Goal: Information Seeking & Learning: Check status

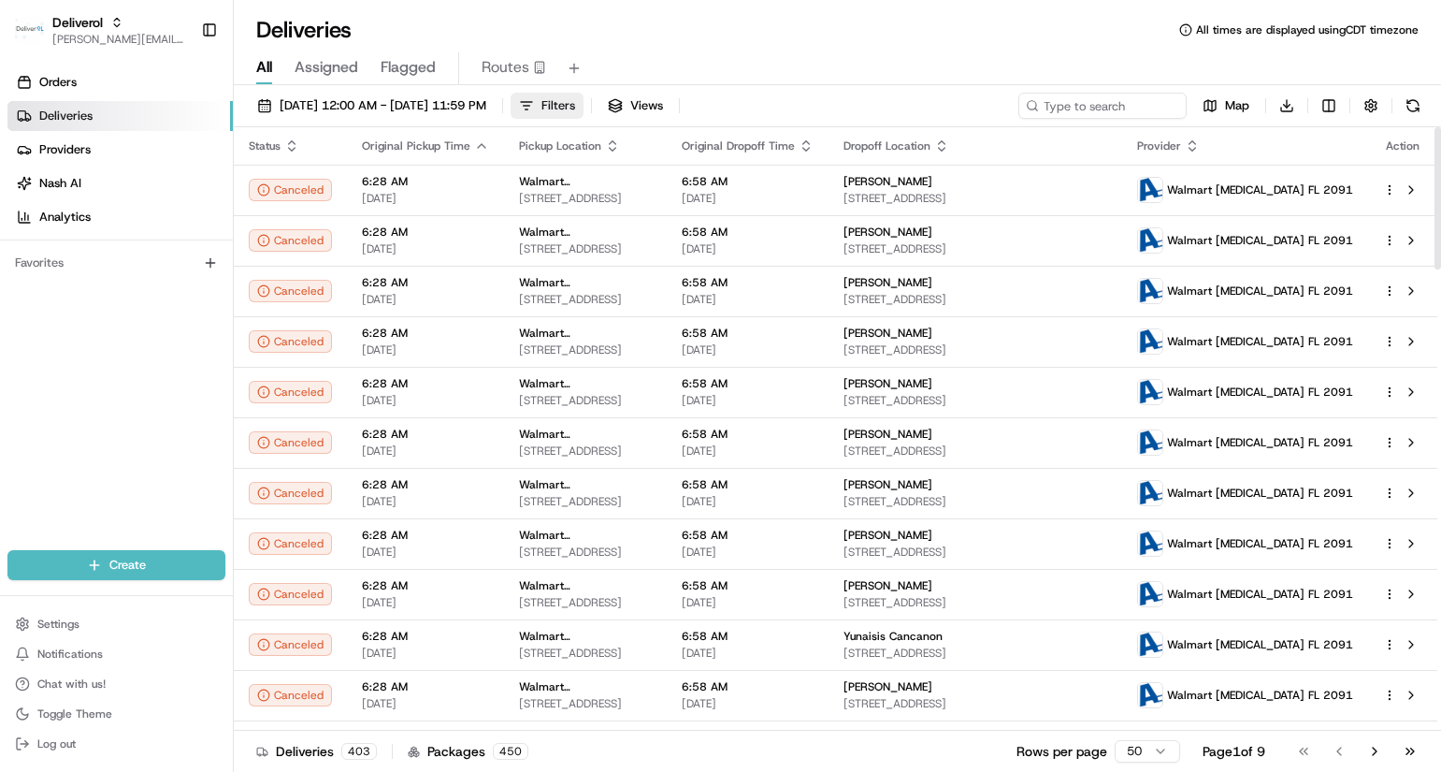
click at [575, 108] on span "Filters" at bounding box center [559, 105] width 34 height 17
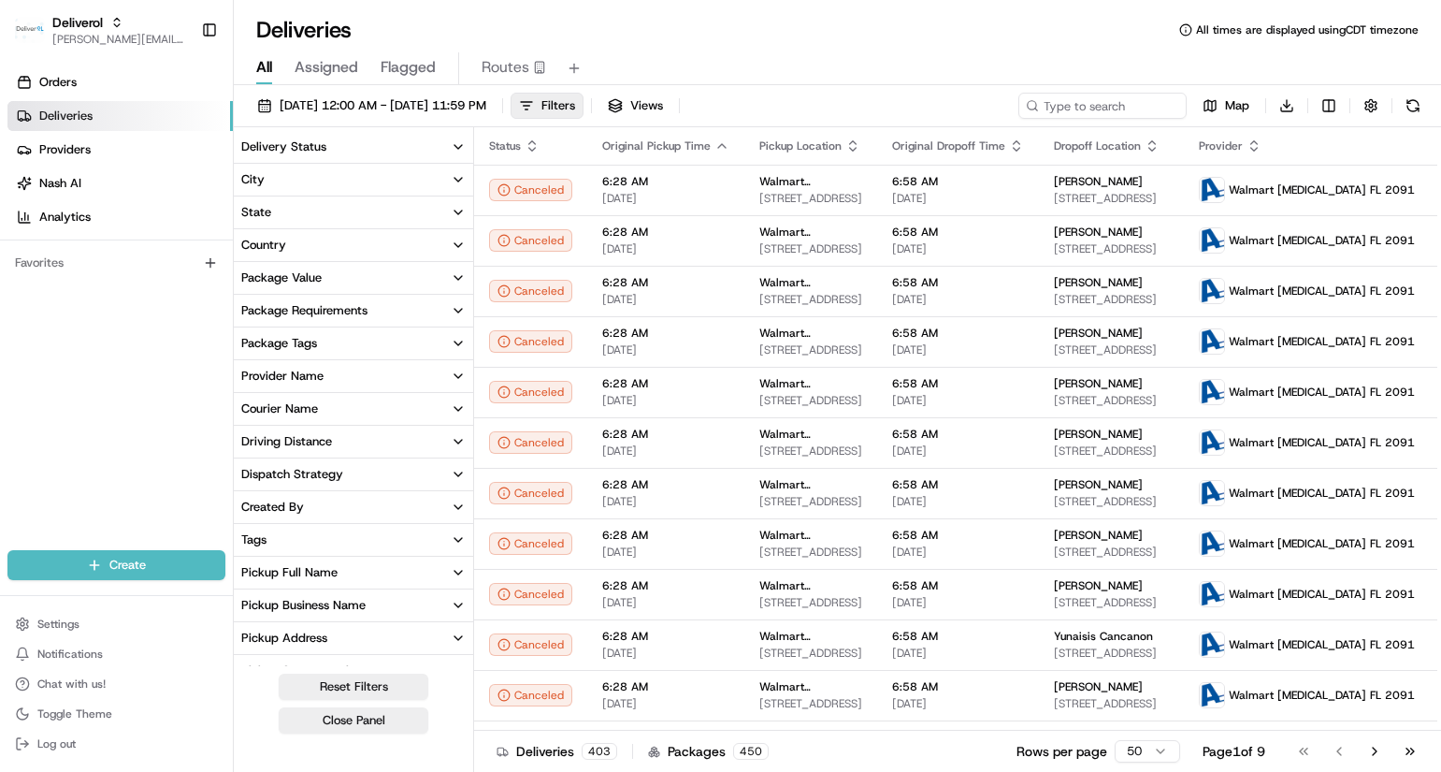
click at [460, 143] on icon "button" at bounding box center [458, 146] width 15 height 15
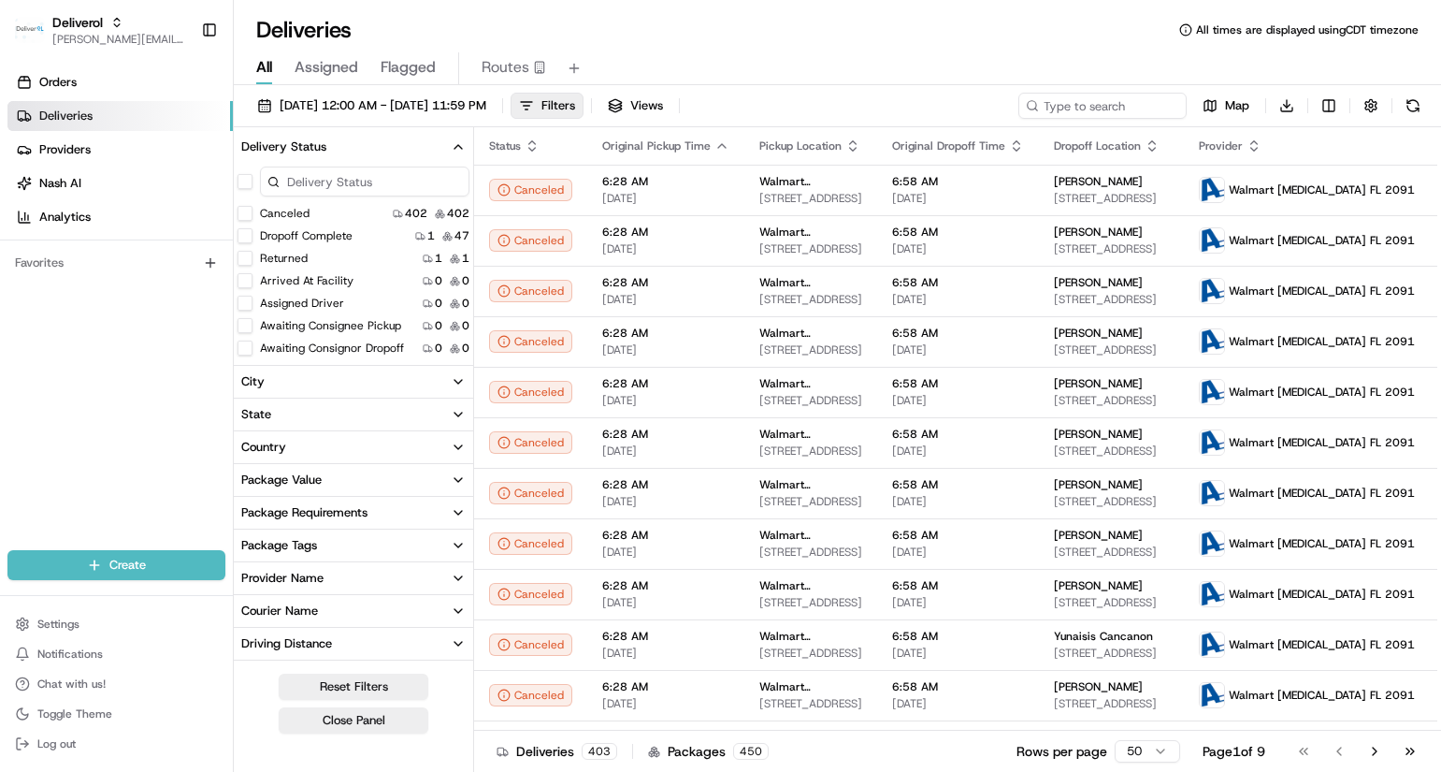
click at [245, 181] on button "button" at bounding box center [245, 181] width 15 height 15
click at [239, 212] on button "Canceled" at bounding box center [245, 215] width 15 height 15
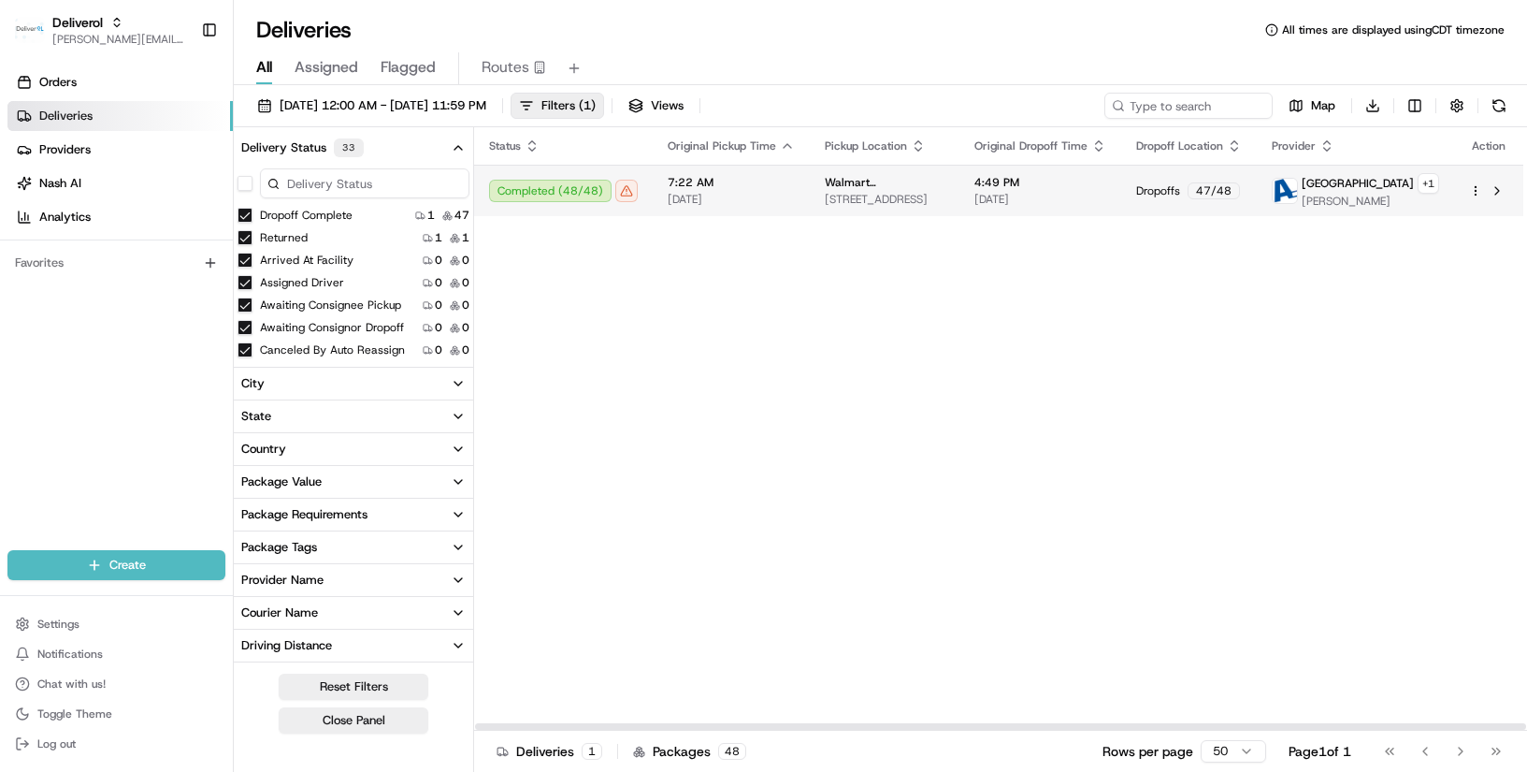
click at [1440, 185] on html "Deliverol [PERSON_NAME][EMAIL_ADDRESS][PERSON_NAME][DOMAIN_NAME] Toggle Sidebar…" at bounding box center [763, 386] width 1527 height 772
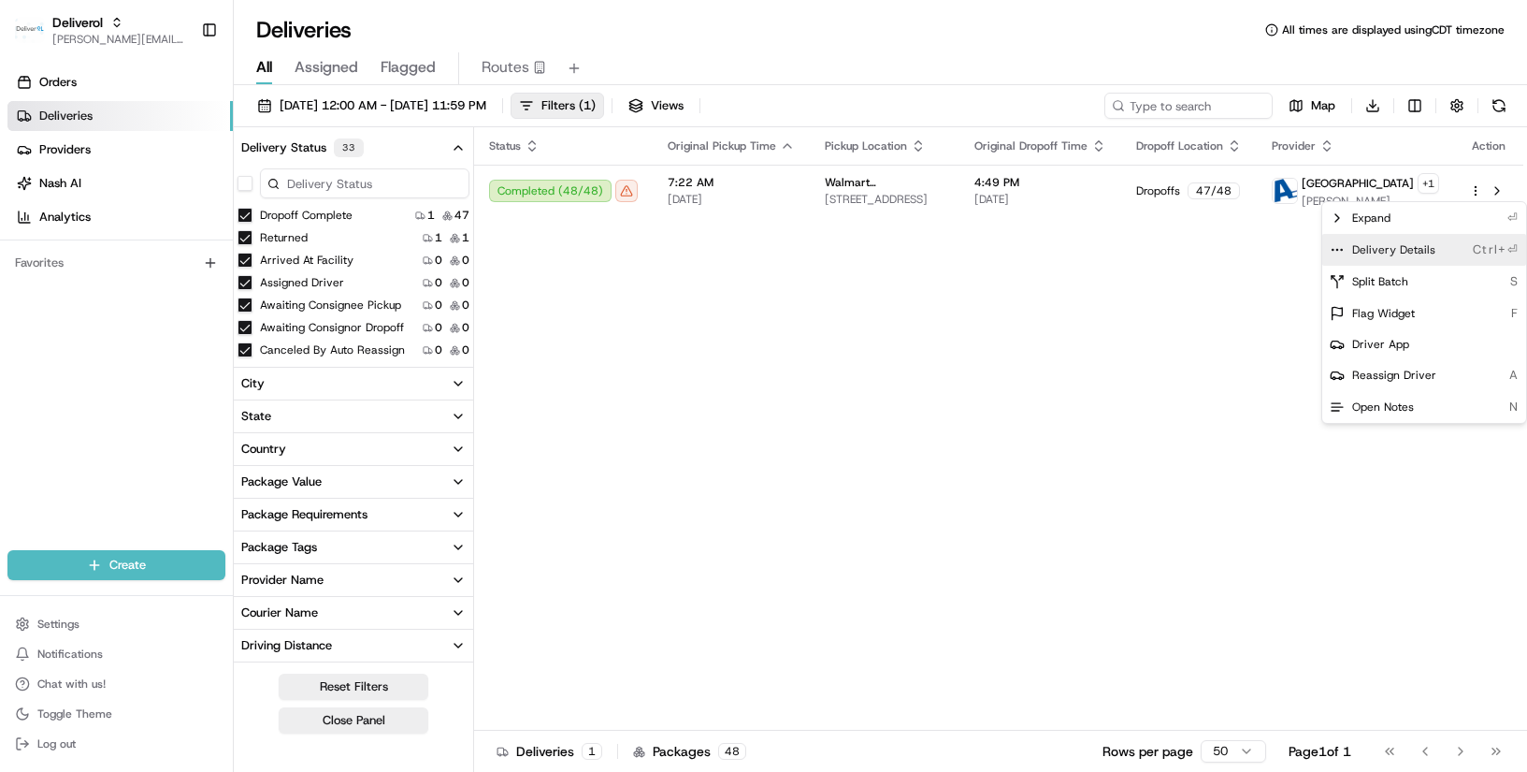
click at [1429, 249] on span "Delivery Details" at bounding box center [1394, 249] width 83 height 15
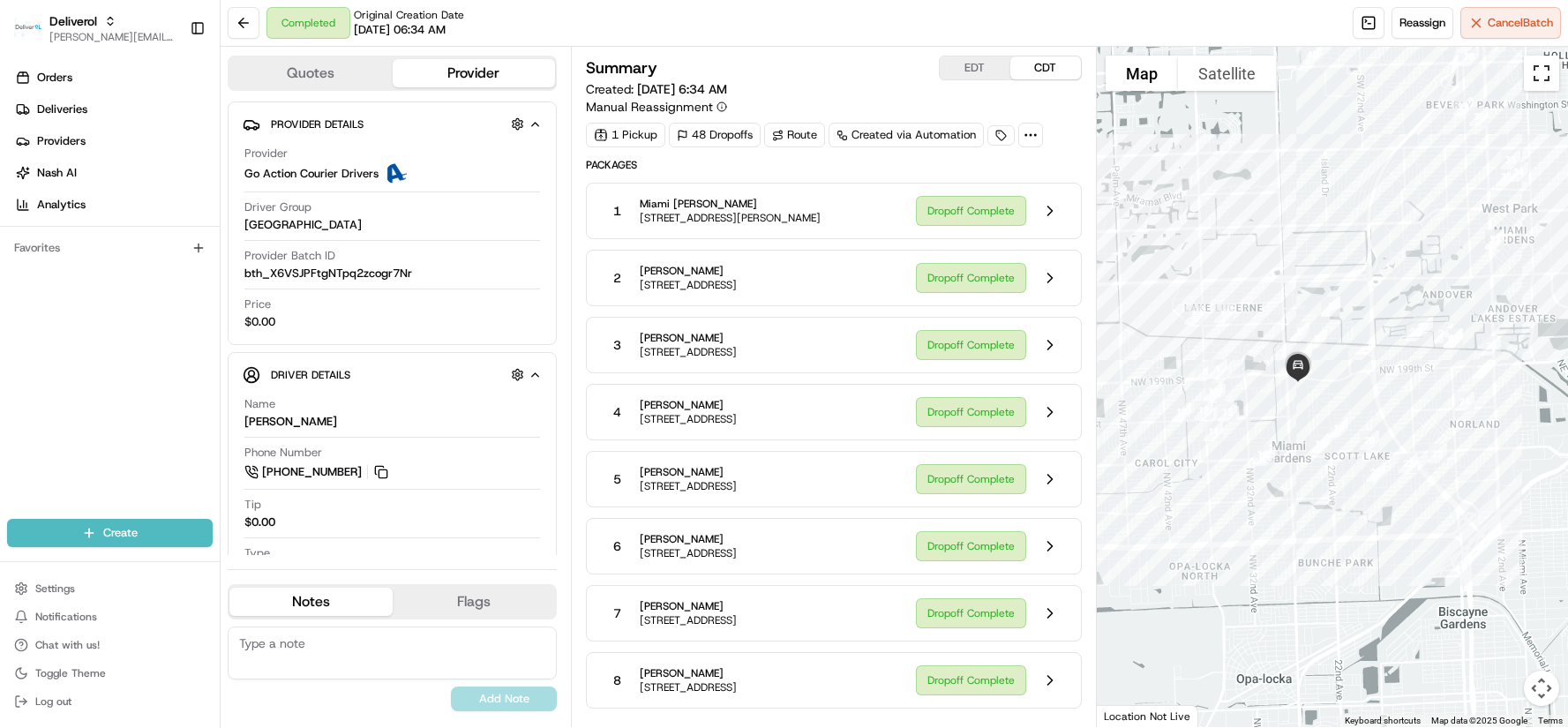
click at [1441, 72] on button "Toggle fullscreen view" at bounding box center [1541, 73] width 35 height 35
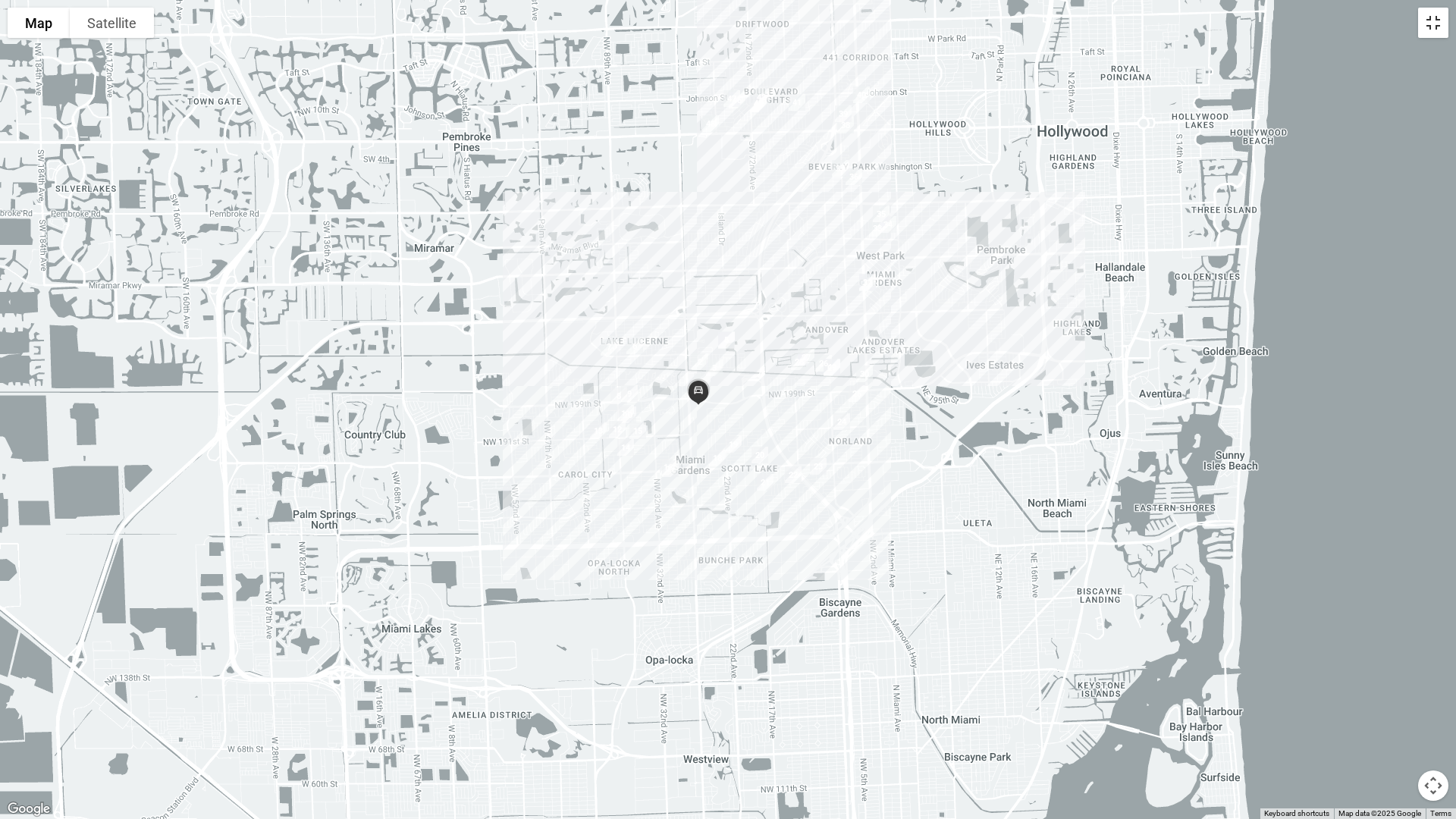
click at [1238, 26] on button "Toggle fullscreen view" at bounding box center [1432, 22] width 30 height 30
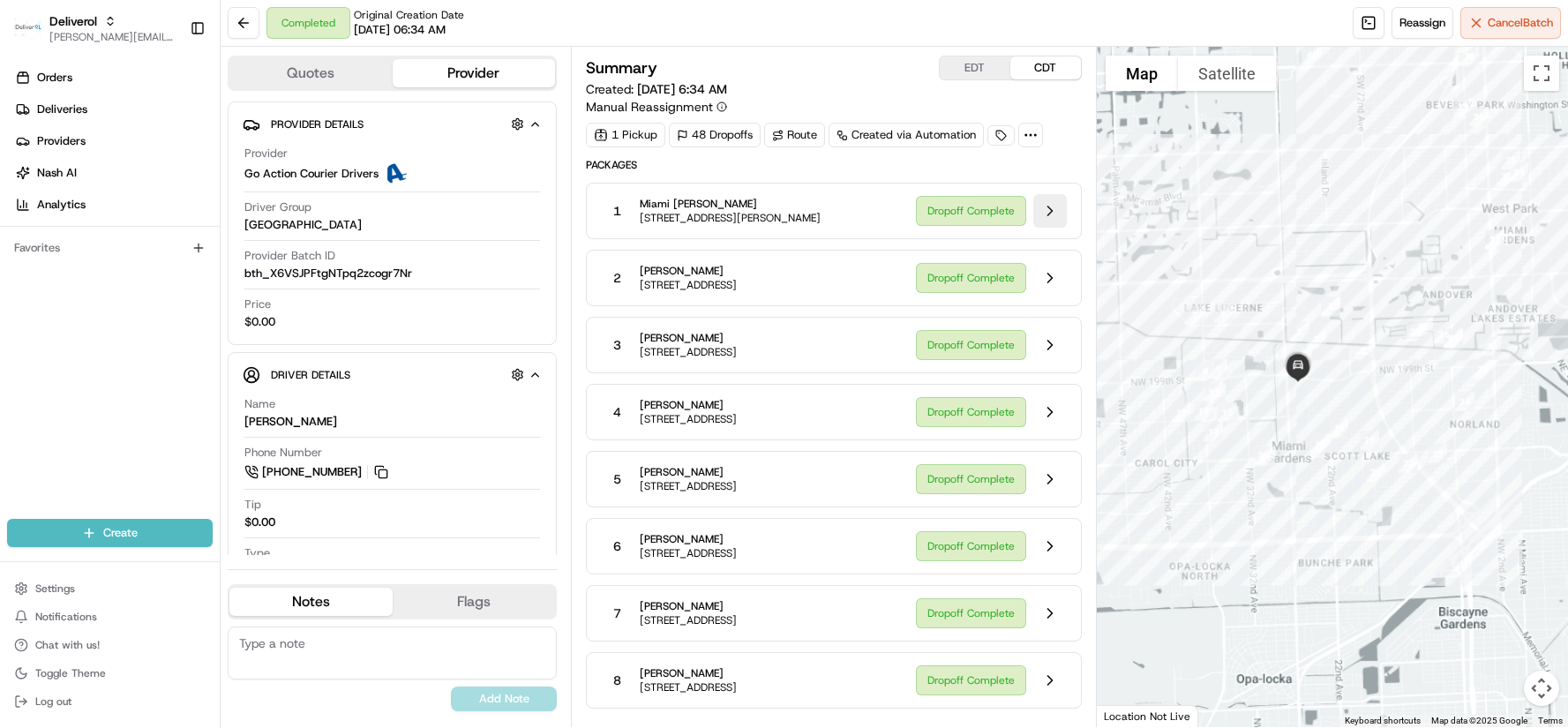
click at [1051, 207] on button at bounding box center [1050, 211] width 34 height 34
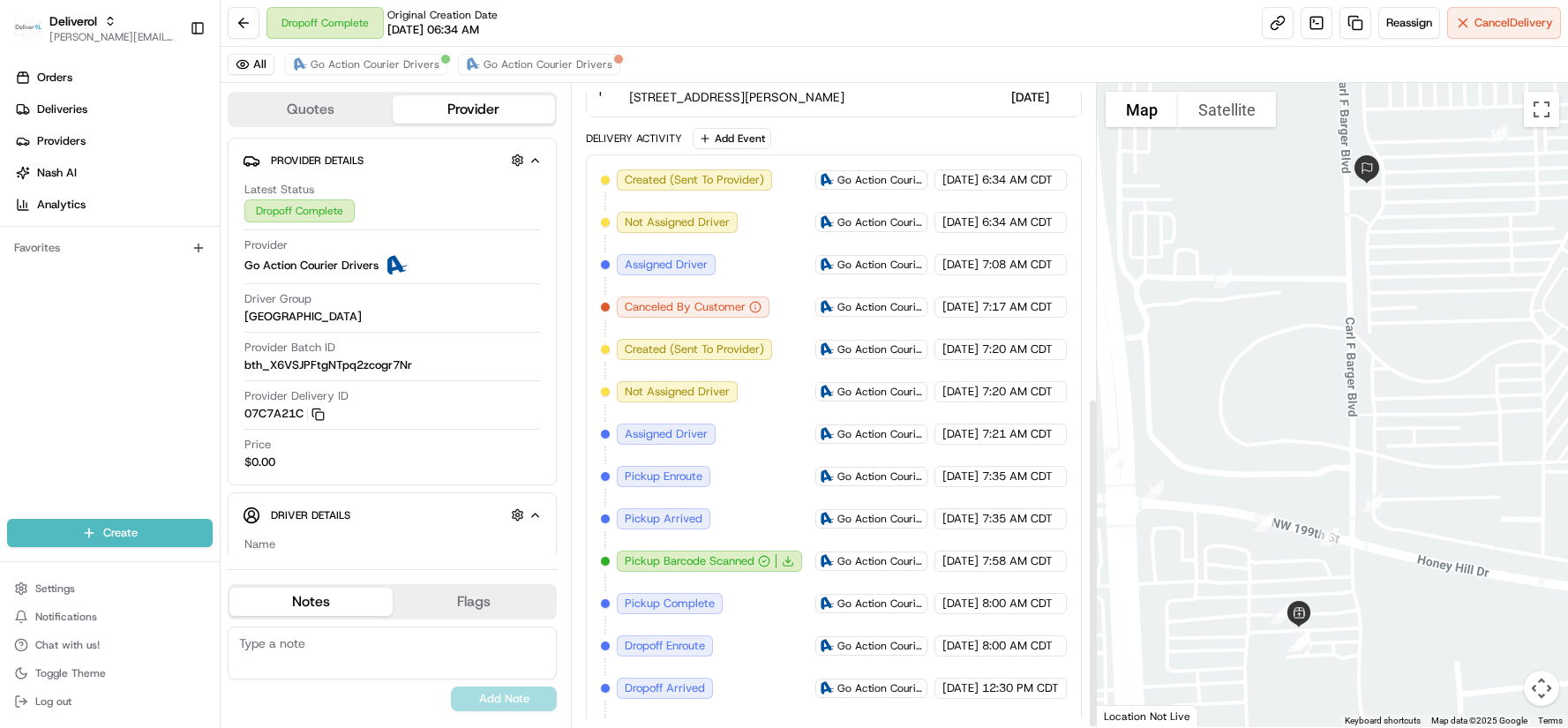
scroll to position [608, 0]
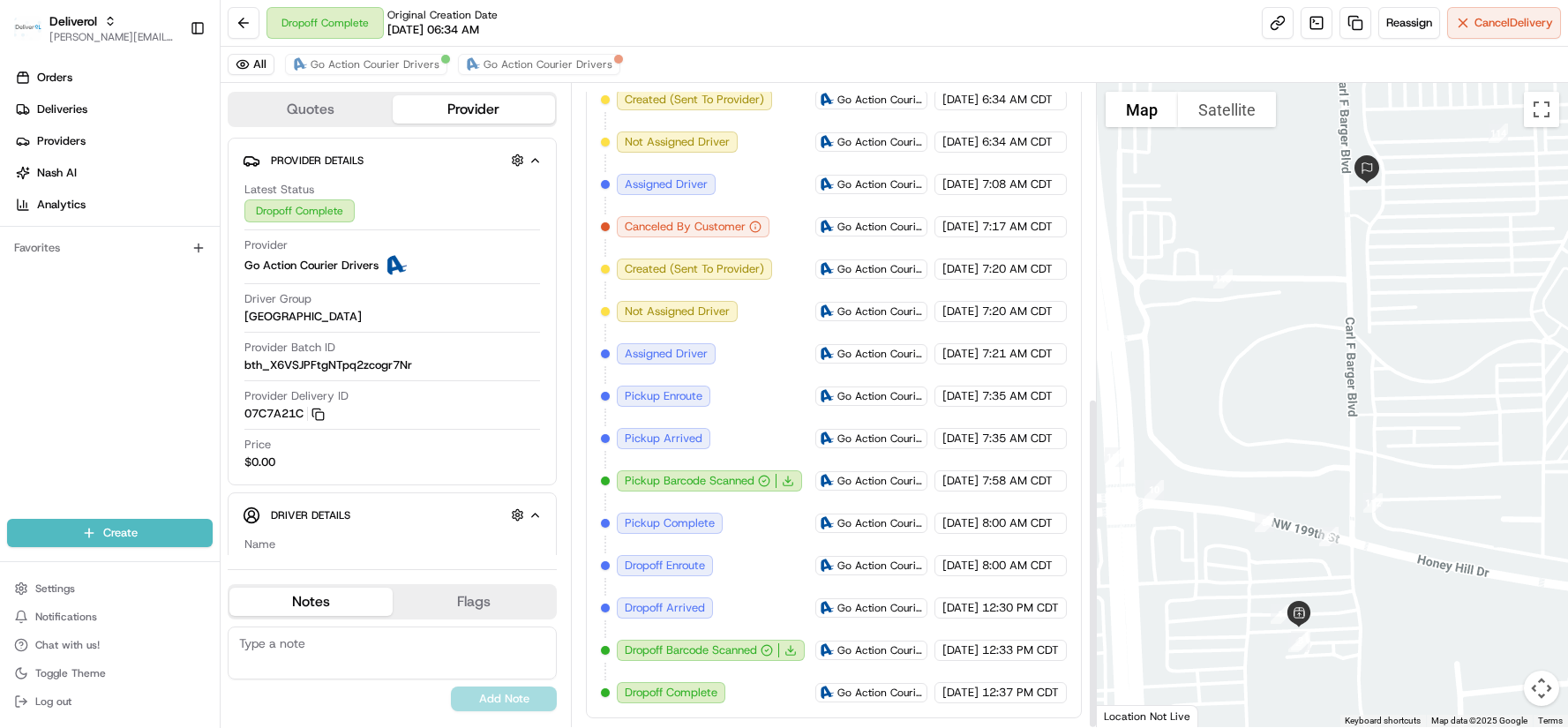
drag, startPoint x: 1093, startPoint y: 376, endPoint x: 1092, endPoint y: 517, distance: 141.0
click at [1092, 517] on div at bounding box center [1093, 564] width 7 height 326
drag, startPoint x: 1091, startPoint y: 525, endPoint x: 1091, endPoint y: 423, distance: 102.0
click at [1090, 418] on div at bounding box center [1093, 528] width 7 height 326
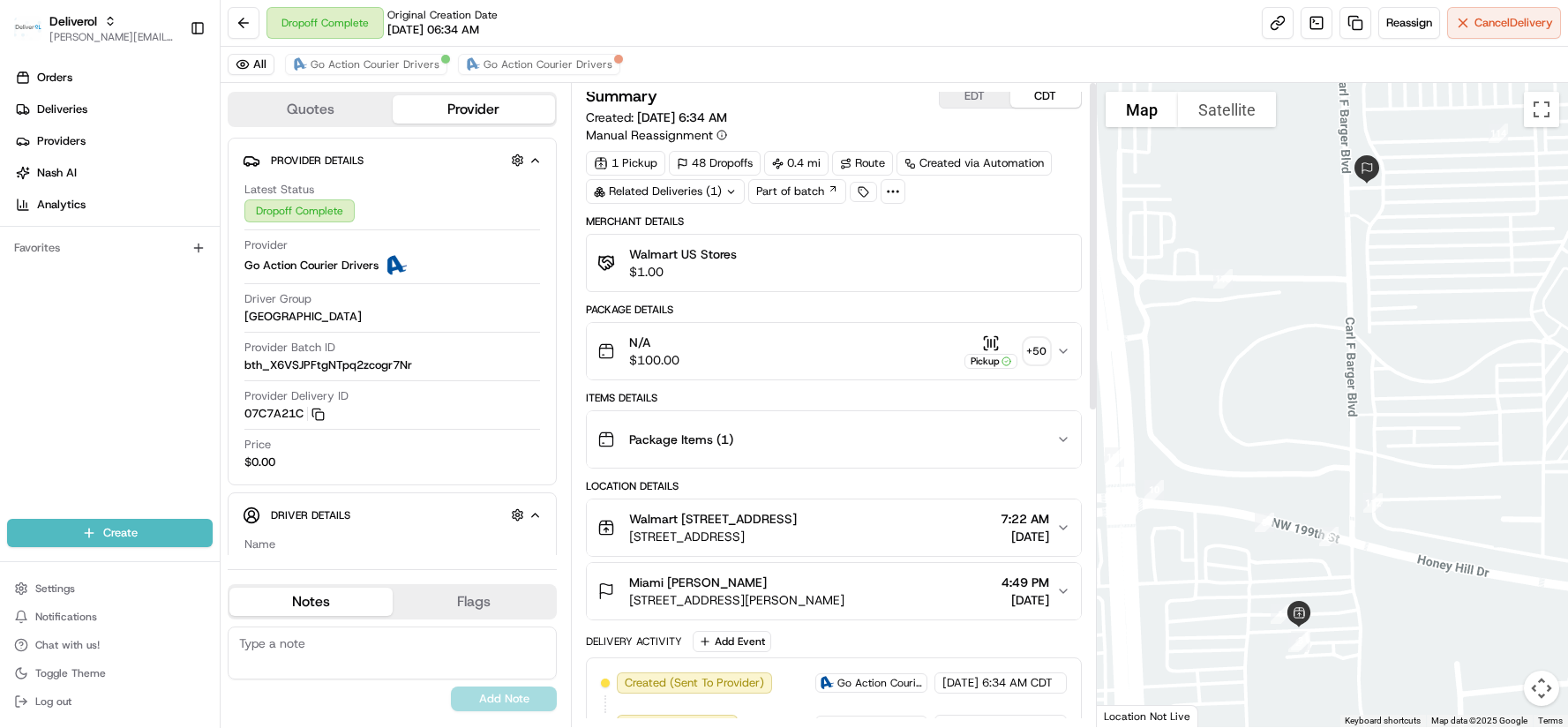
scroll to position [0, 0]
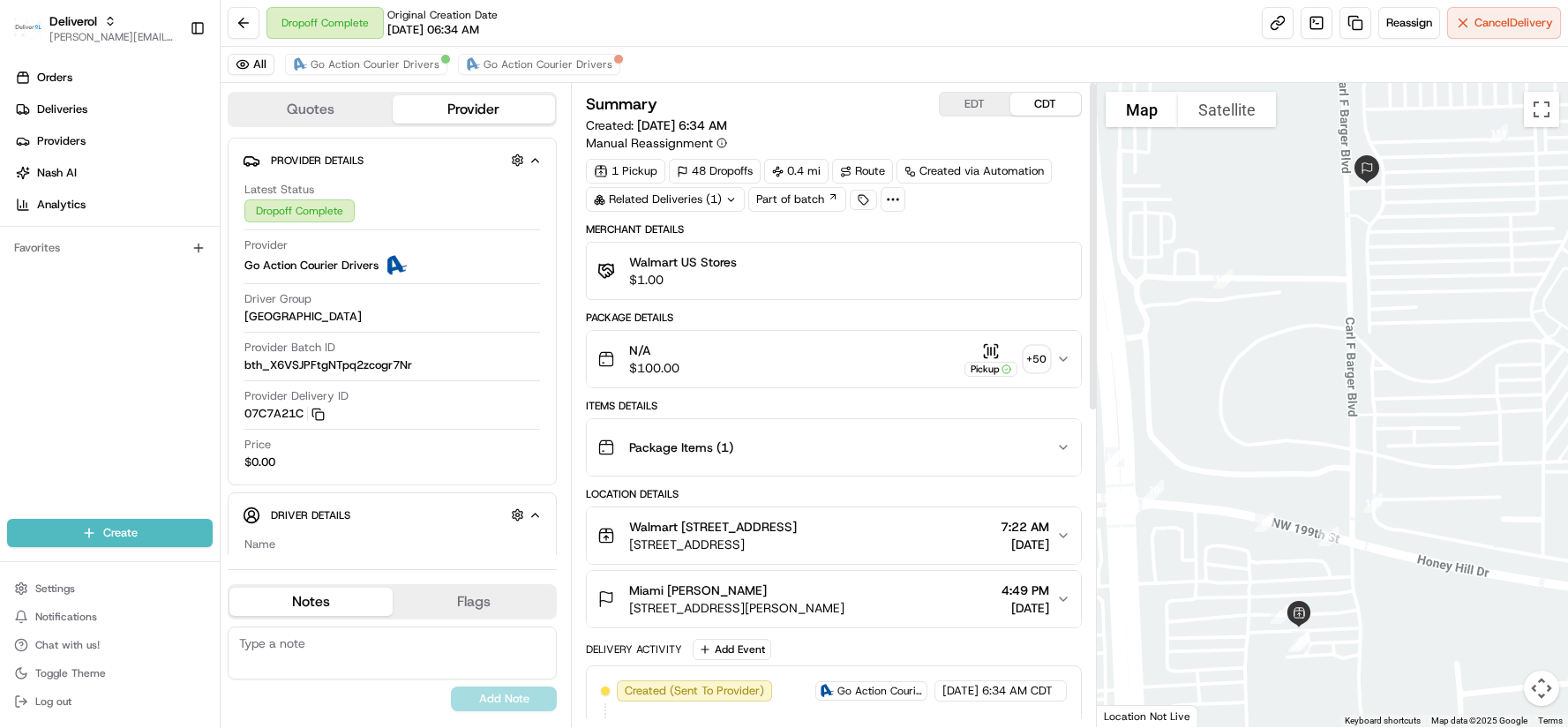
drag, startPoint x: 1092, startPoint y: 426, endPoint x: 1073, endPoint y: 206, distance: 220.8
click at [1090, 206] on div at bounding box center [1093, 246] width 7 height 326
click at [244, 22] on button at bounding box center [243, 23] width 32 height 32
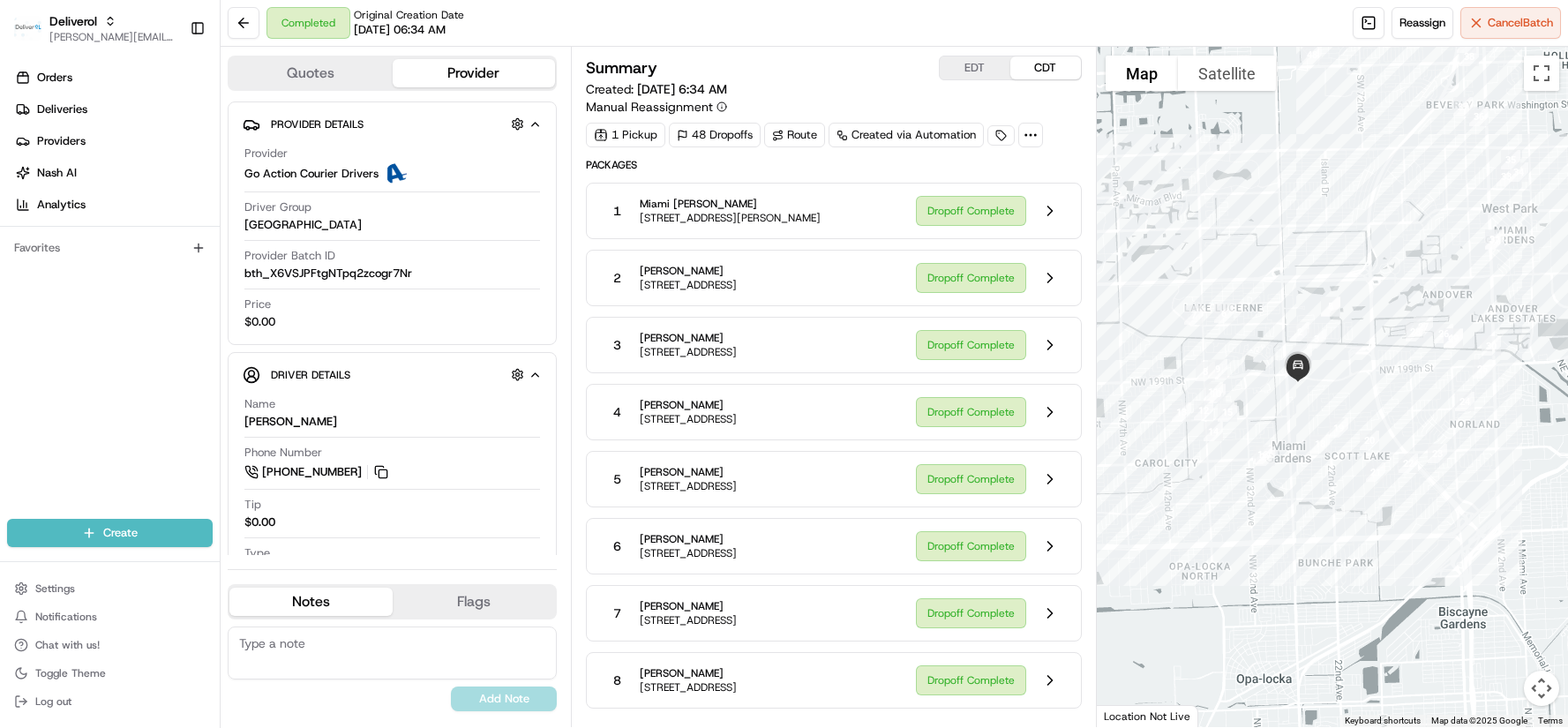
click at [1086, 475] on div "Summary EDT CDT Created: 08/20/2025 6:34 AM Manual Reassignment 1 Pickup 48 Dro…" at bounding box center [833, 387] width 525 height 680
click at [577, 366] on div "Summary EDT CDT Created: 08/20/2025 6:34 AM Manual Reassignment 1 Pickup 48 Dro…" at bounding box center [833, 387] width 525 height 680
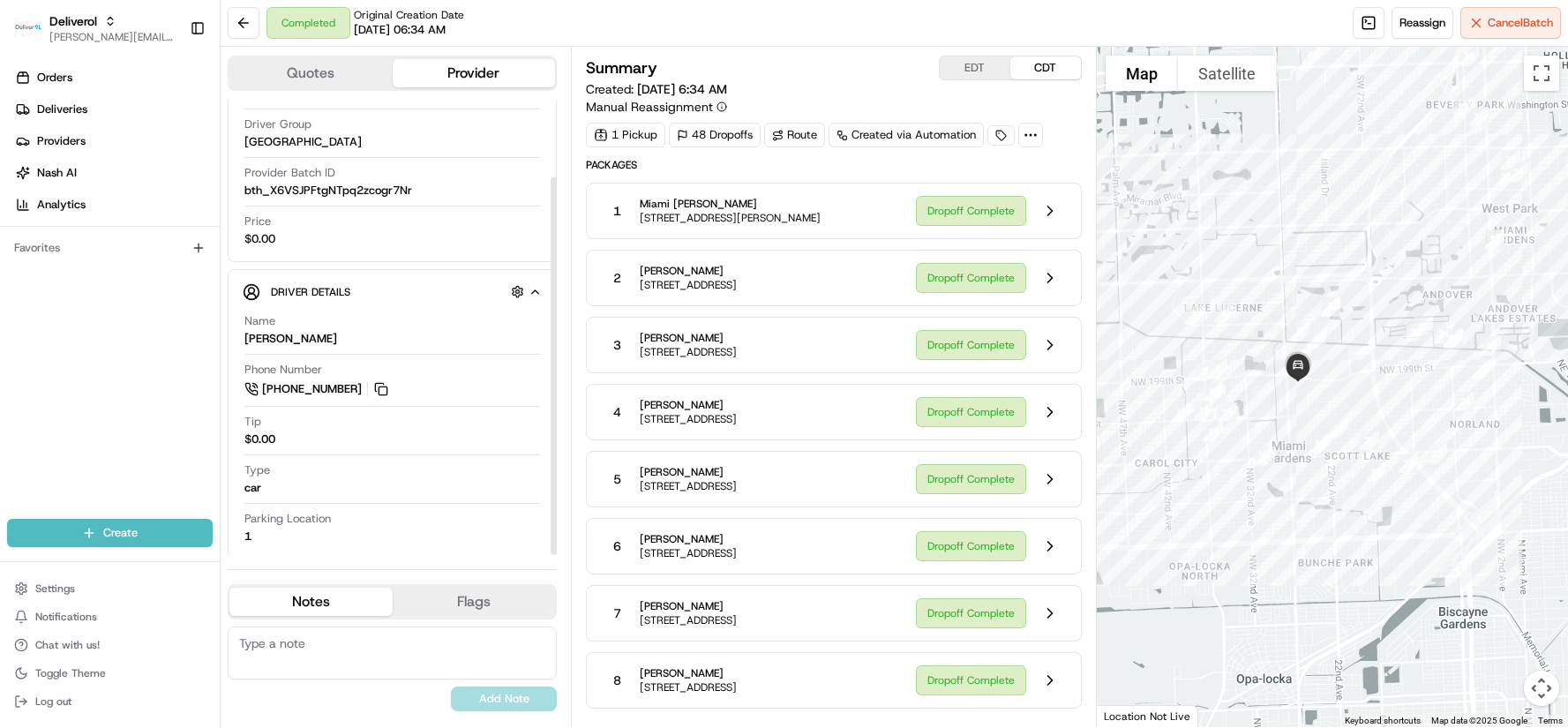
scroll to position [91, 0]
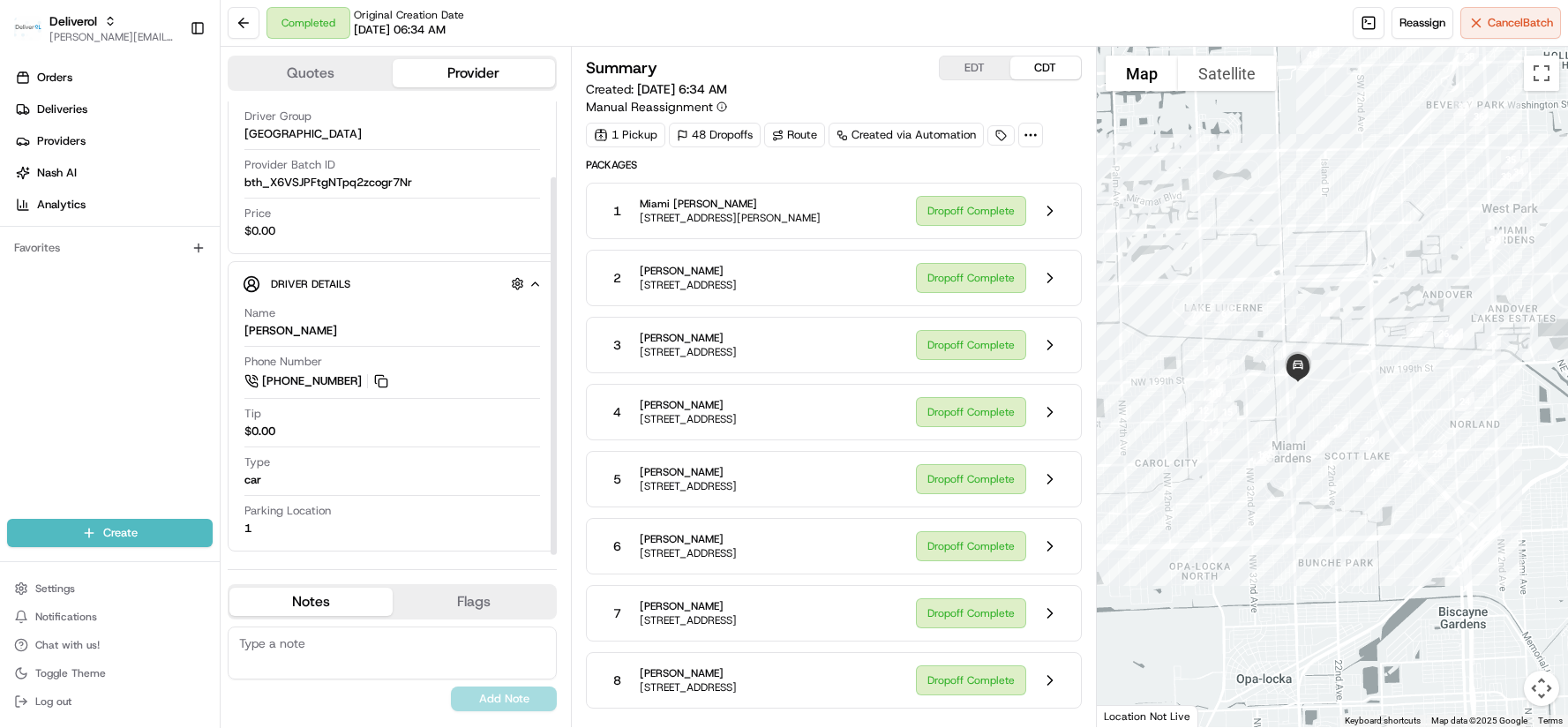
drag, startPoint x: 553, startPoint y: 362, endPoint x: 561, endPoint y: 490, distance: 128.2
click at [557, 490] on div at bounding box center [554, 366] width 7 height 377
click at [1093, 600] on div "Summary EDT CDT Created: 08/20/2025 6:34 AM Manual Reassignment 1 Pickup 48 Dro…" at bounding box center [833, 387] width 525 height 680
click at [1086, 339] on div "Summary EDT CDT Created: 08/20/2025 6:34 AM Manual Reassignment 1 Pickup 48 Dro…" at bounding box center [833, 387] width 525 height 680
click at [1088, 419] on div "Summary EDT CDT Created: 08/20/2025 6:34 AM Manual Reassignment 1 Pickup 48 Dro…" at bounding box center [833, 387] width 525 height 680
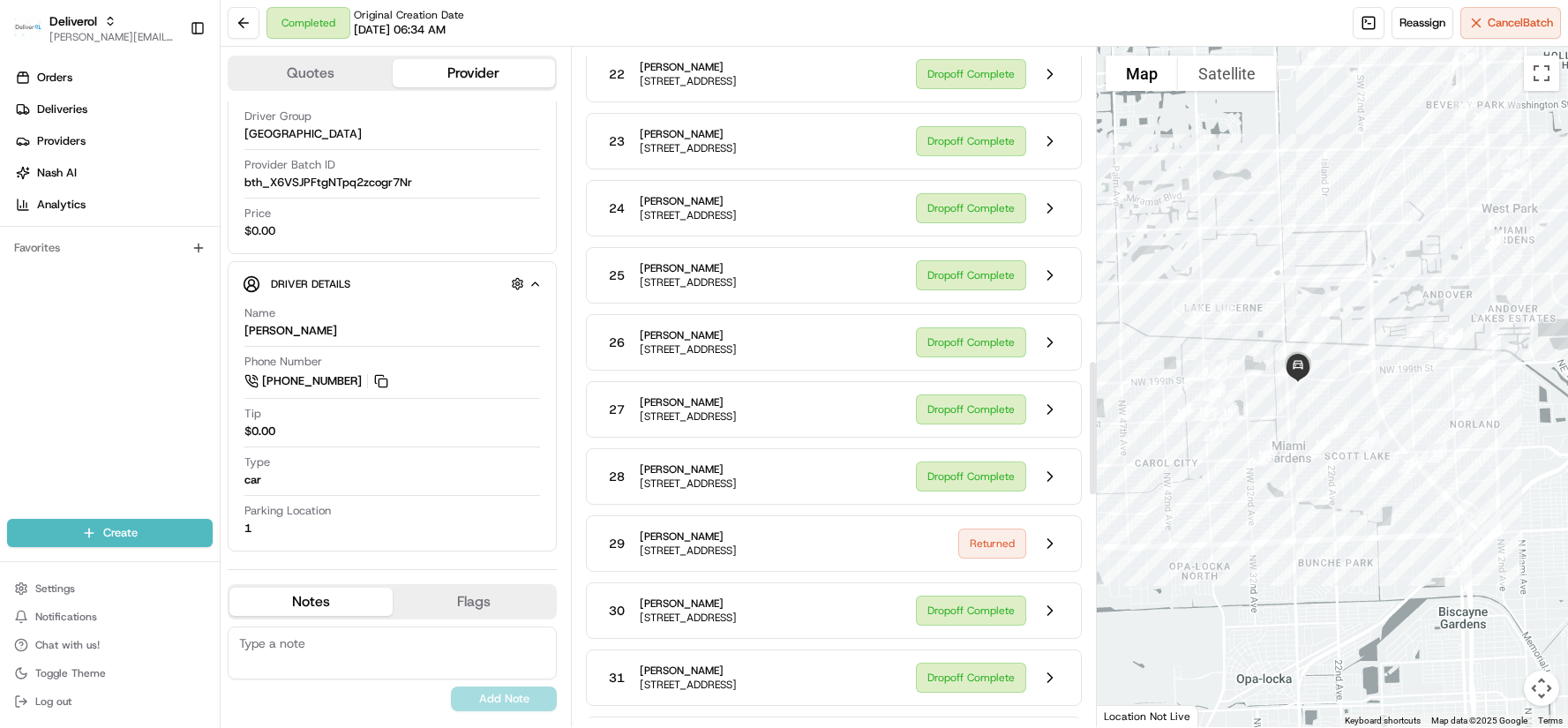
scroll to position [1588, 0]
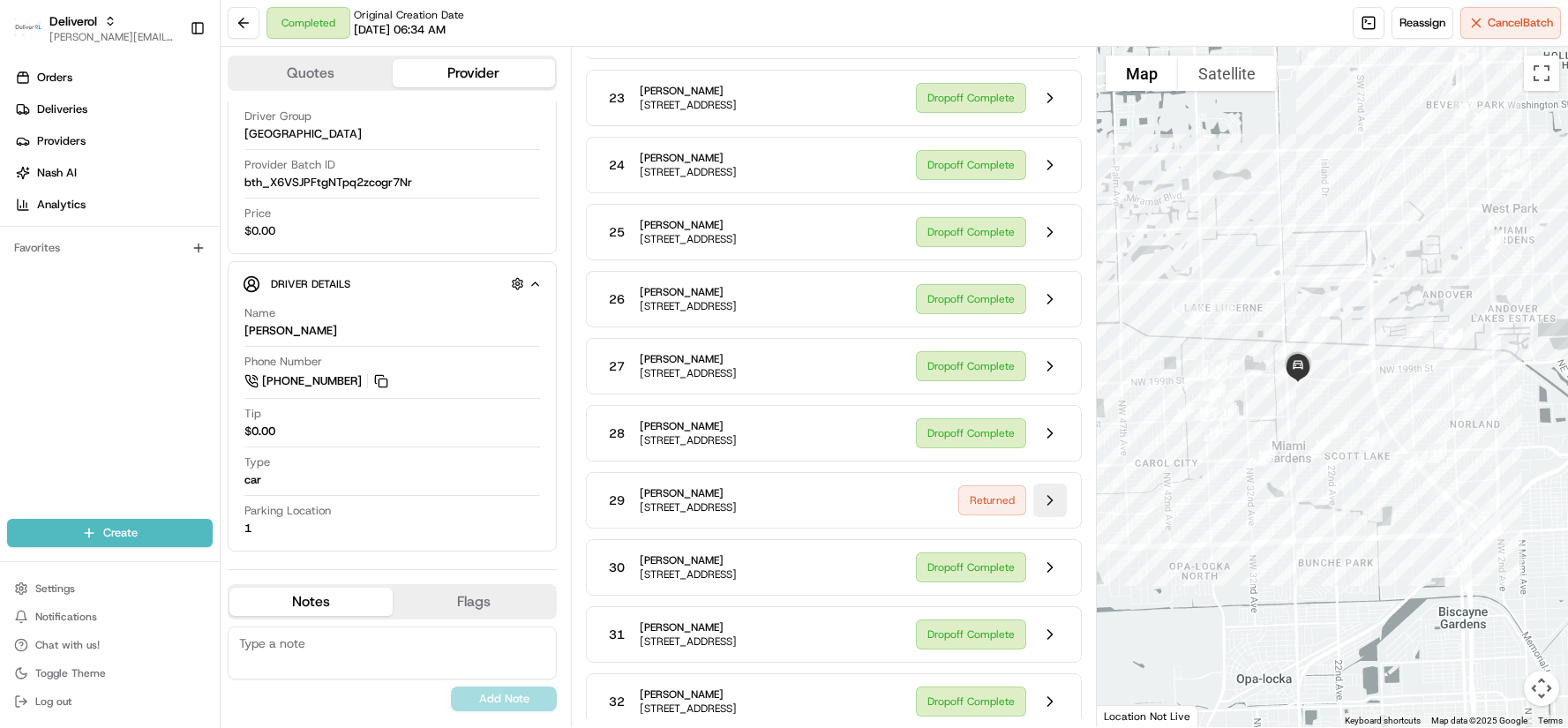
click at [1048, 517] on button at bounding box center [1050, 501] width 34 height 34
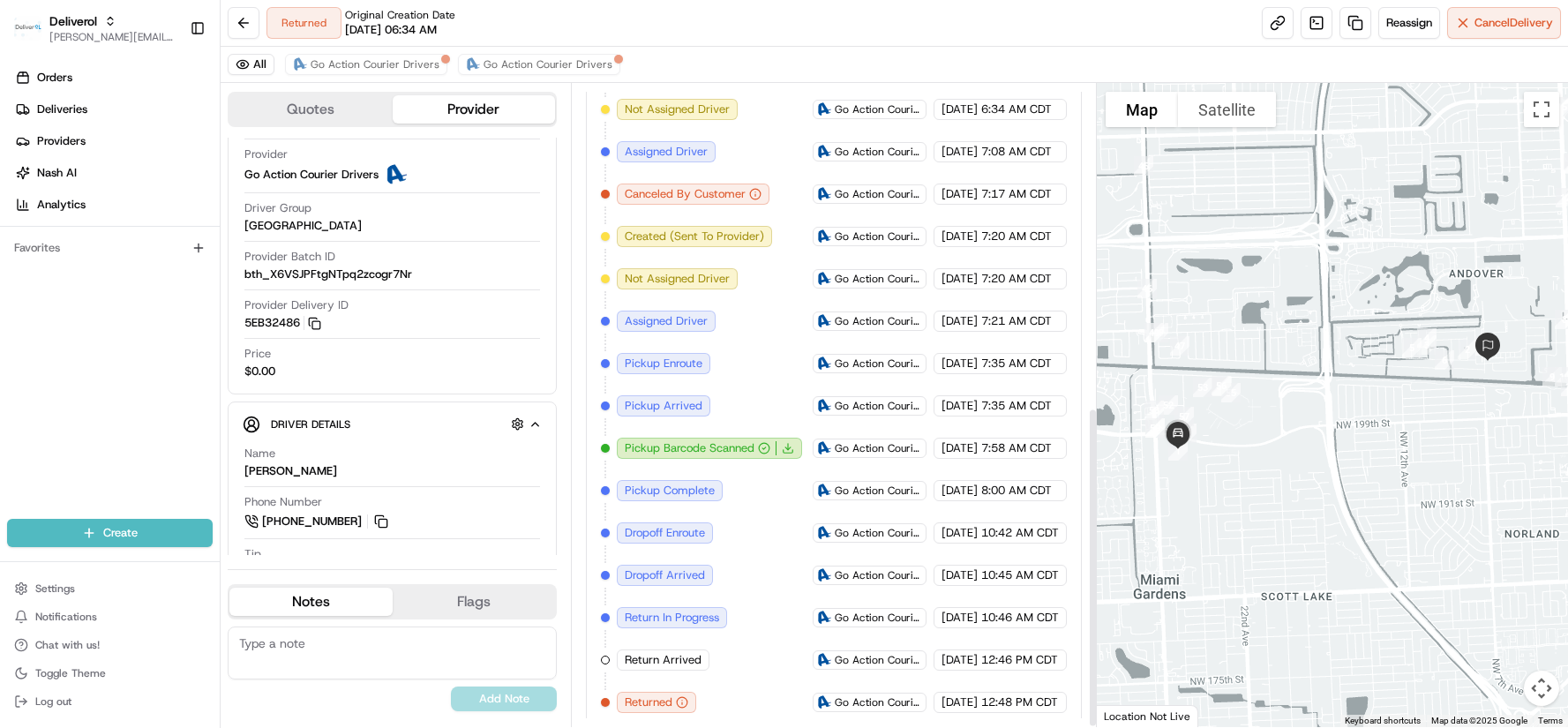
scroll to position [651, 0]
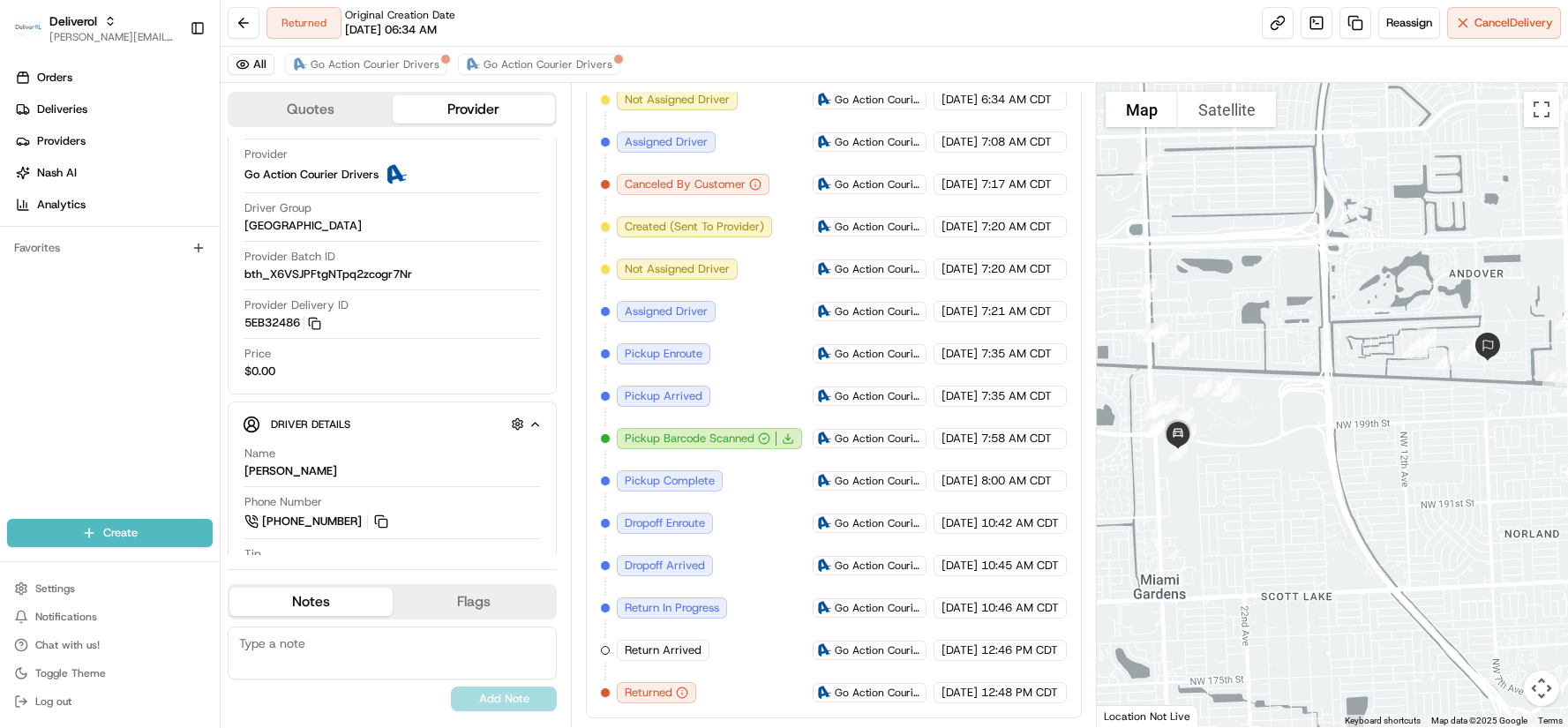
click at [326, 606] on button "Notes" at bounding box center [310, 602] width 163 height 28
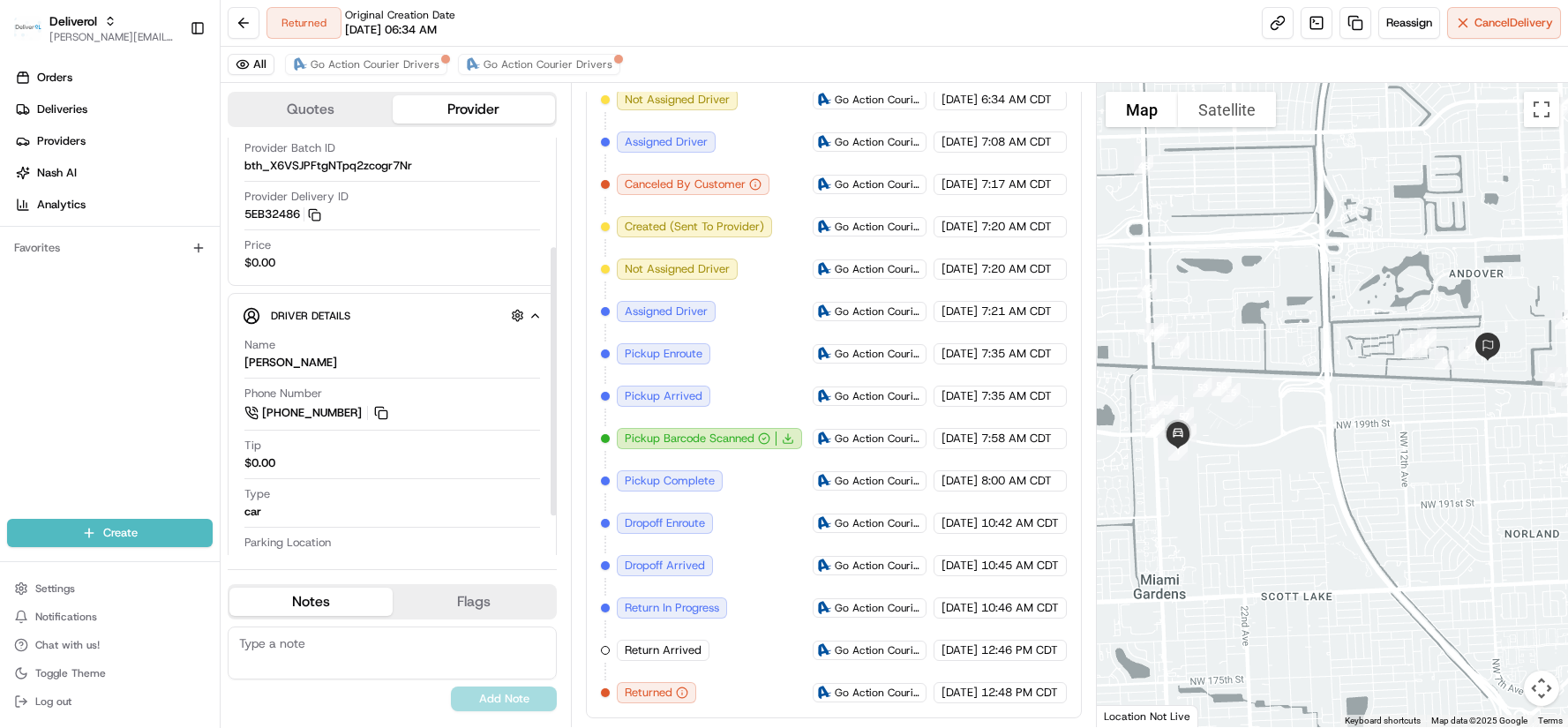
scroll to position [231, 0]
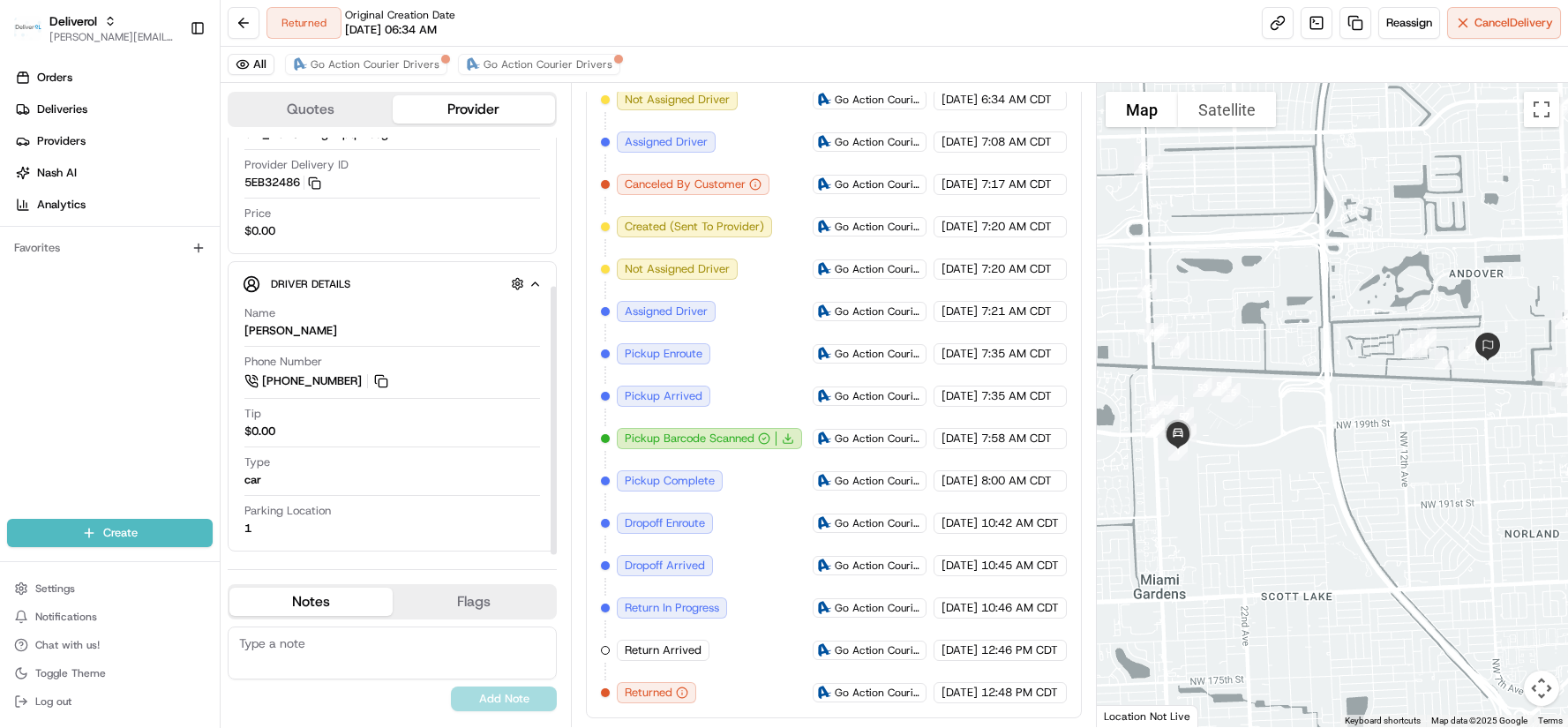
drag, startPoint x: 556, startPoint y: 307, endPoint x: 559, endPoint y: 467, distance: 160.0
click at [557, 467] on div at bounding box center [554, 421] width 7 height 268
click at [517, 279] on button "button" at bounding box center [517, 283] width 22 height 22
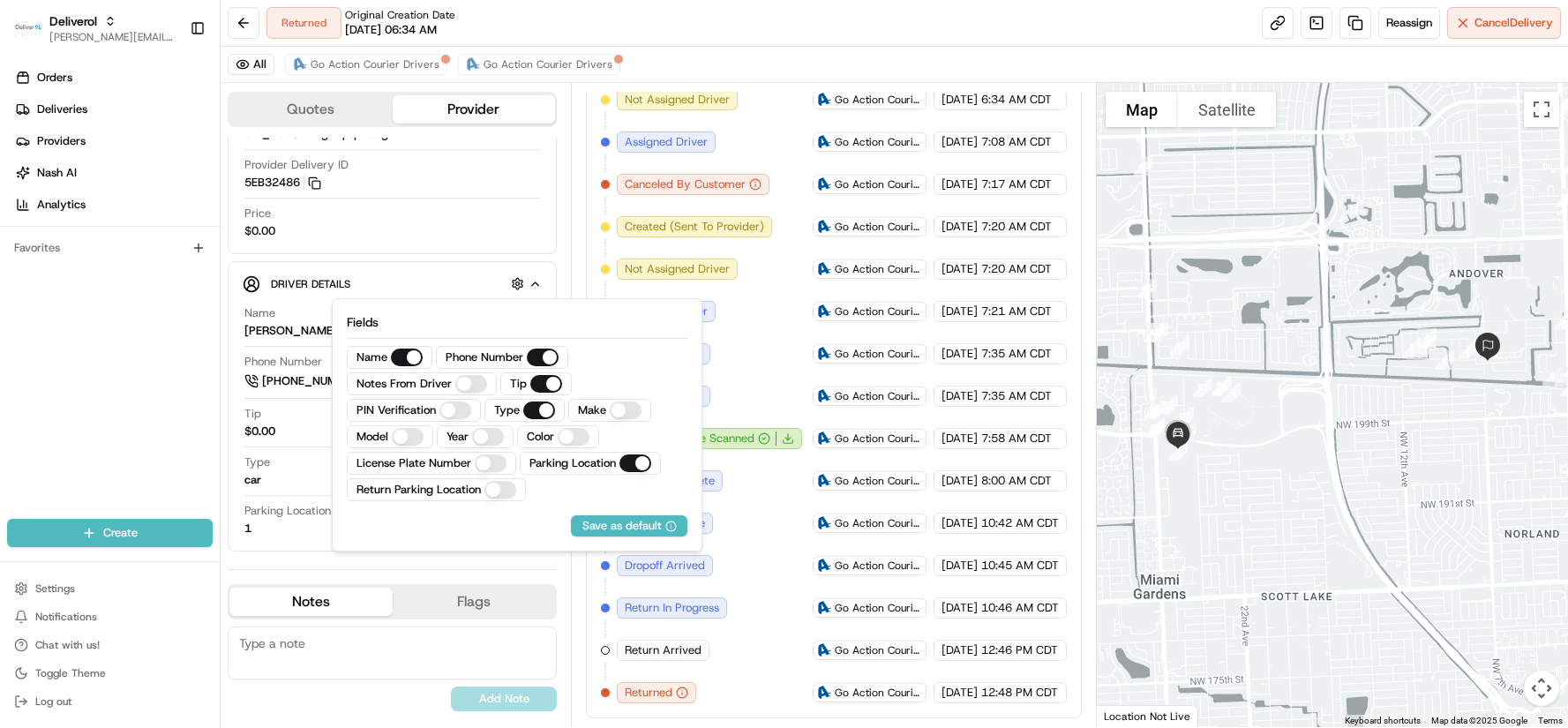
click at [463, 375] on Driver "Notes From Driver" at bounding box center [472, 384] width 32 height 18
click at [461, 387] on Driver "Notes From Driver" at bounding box center [472, 384] width 32 height 18
click at [462, 383] on Driver "Notes From Driver" at bounding box center [472, 384] width 32 height 18
click at [622, 522] on div "Save as default" at bounding box center [629, 525] width 94 height 16
click at [499, 211] on div "Price $0.00" at bounding box center [392, 223] width 295 height 34
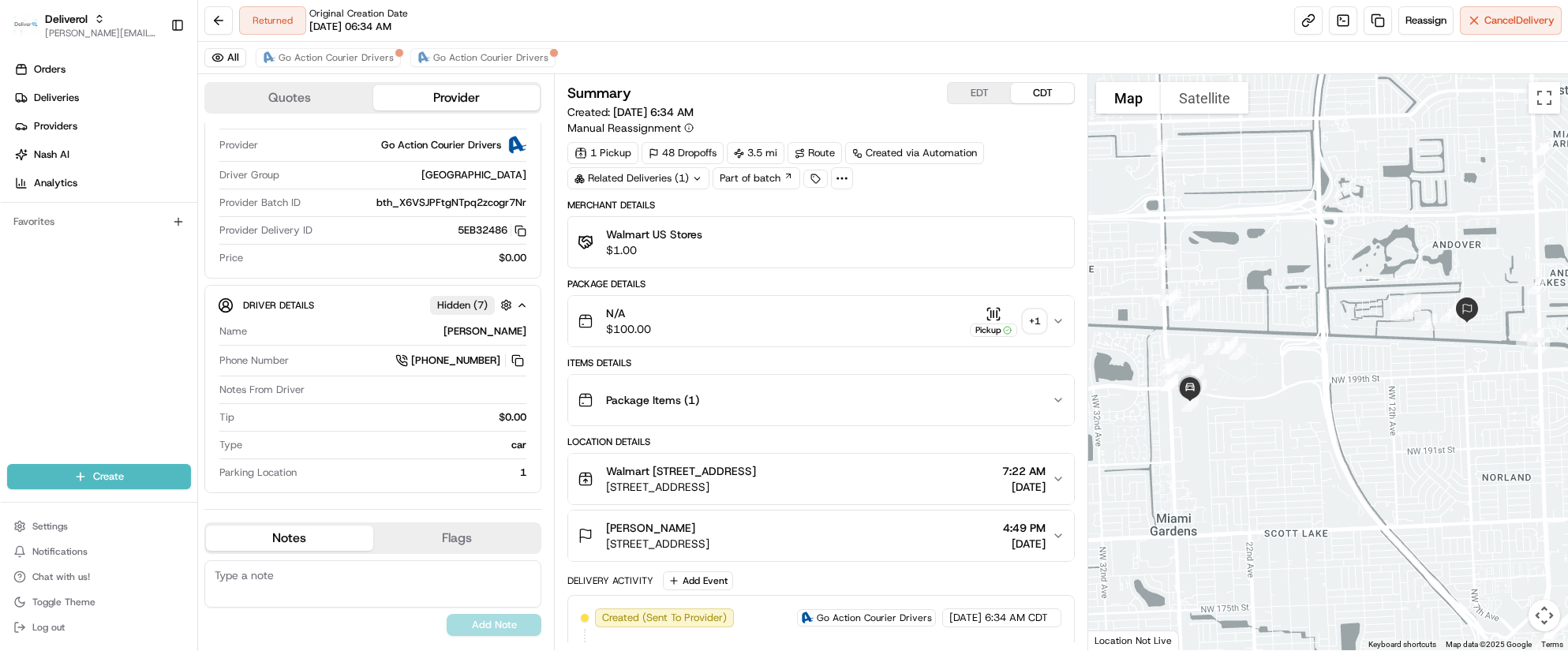
scroll to position [61, 0]
click at [222, 17] on button at bounding box center [218, 20] width 29 height 29
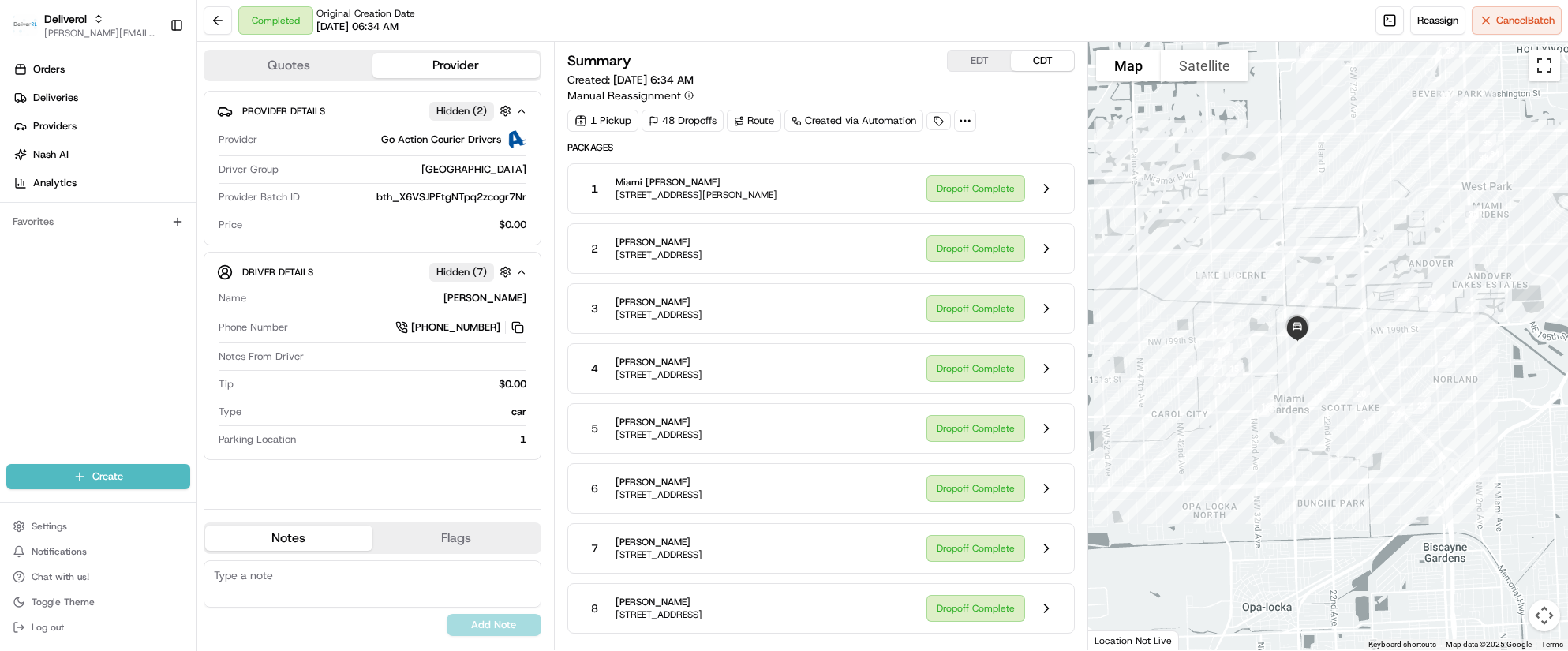
click at [1288, 72] on button "Toggle fullscreen view" at bounding box center [1544, 65] width 31 height 31
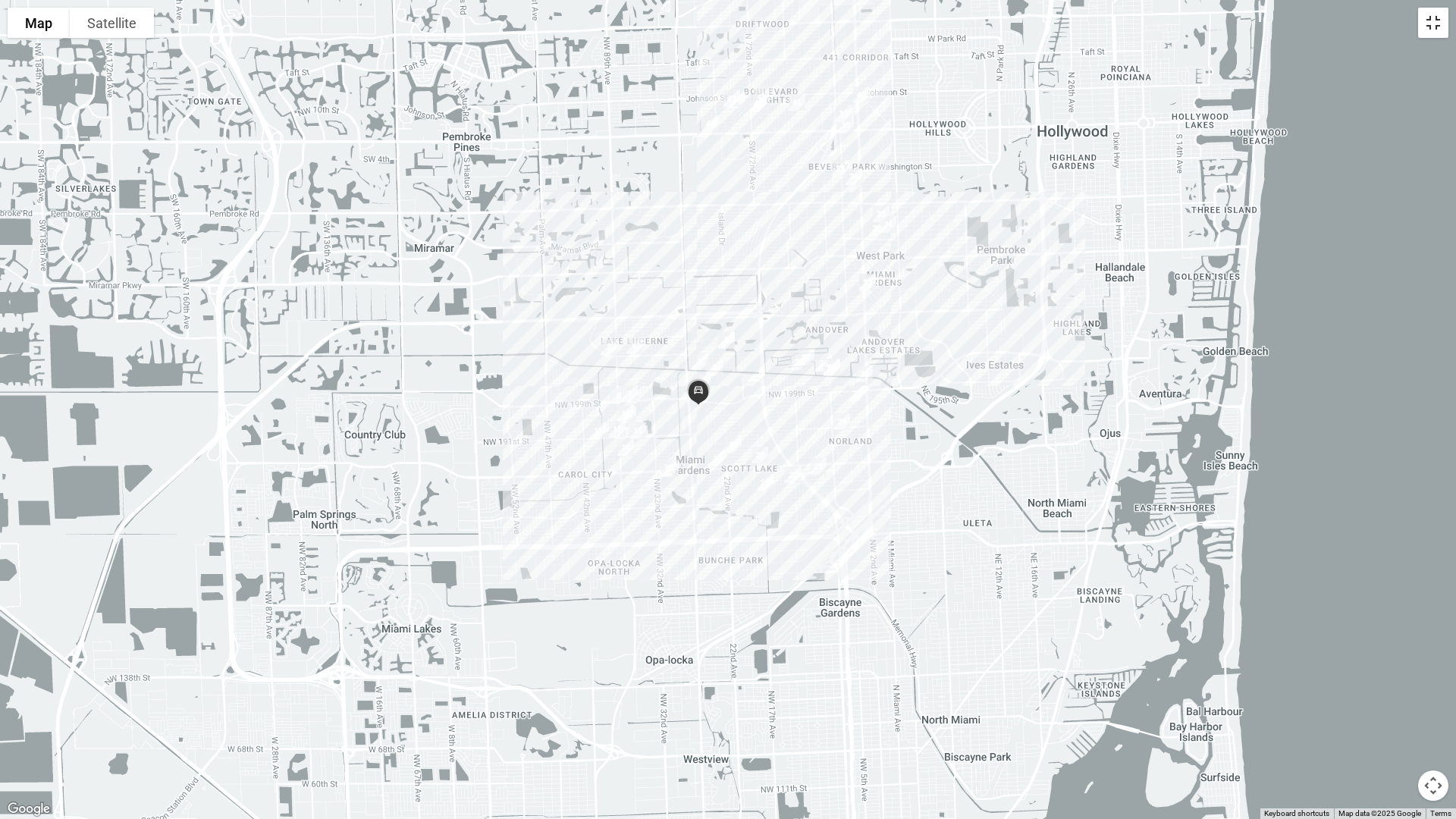
click at [1238, 27] on button "Toggle fullscreen view" at bounding box center [1432, 22] width 30 height 30
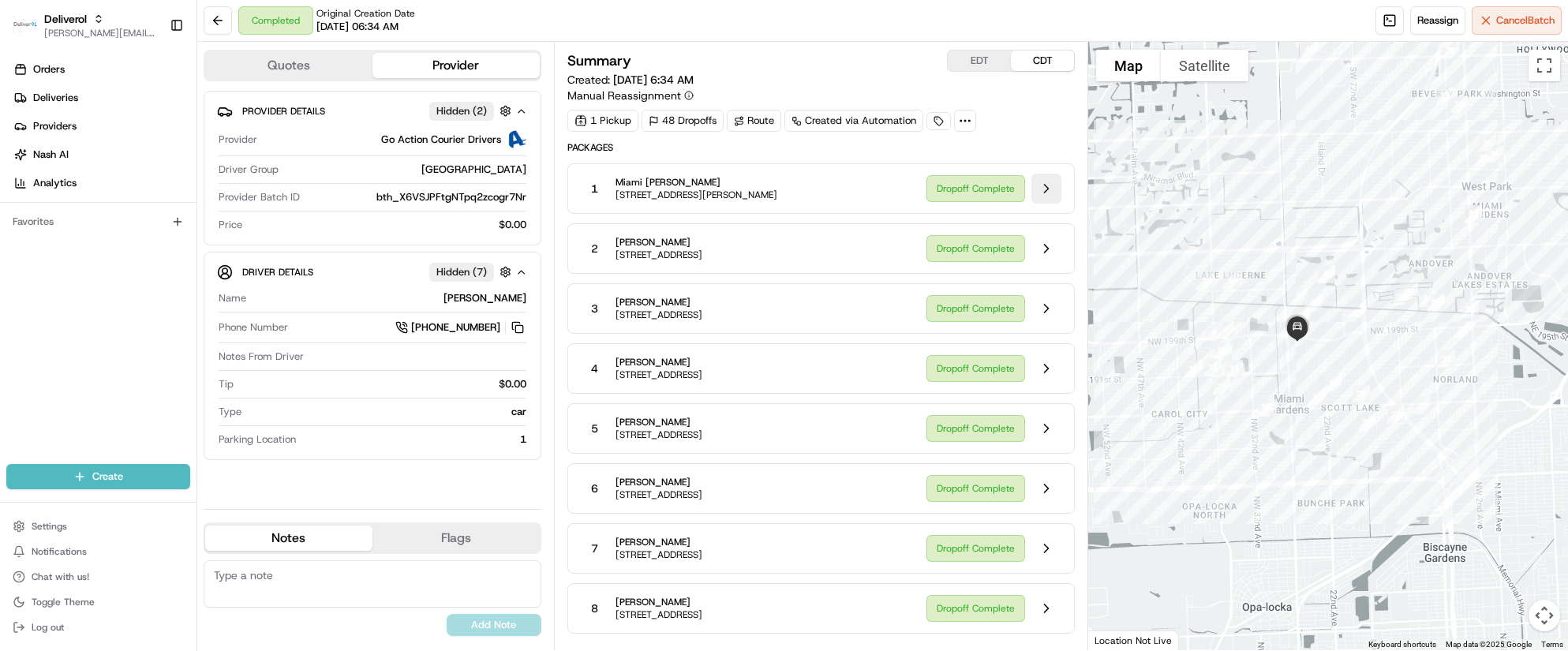
click at [1037, 187] on button at bounding box center [1047, 189] width 30 height 30
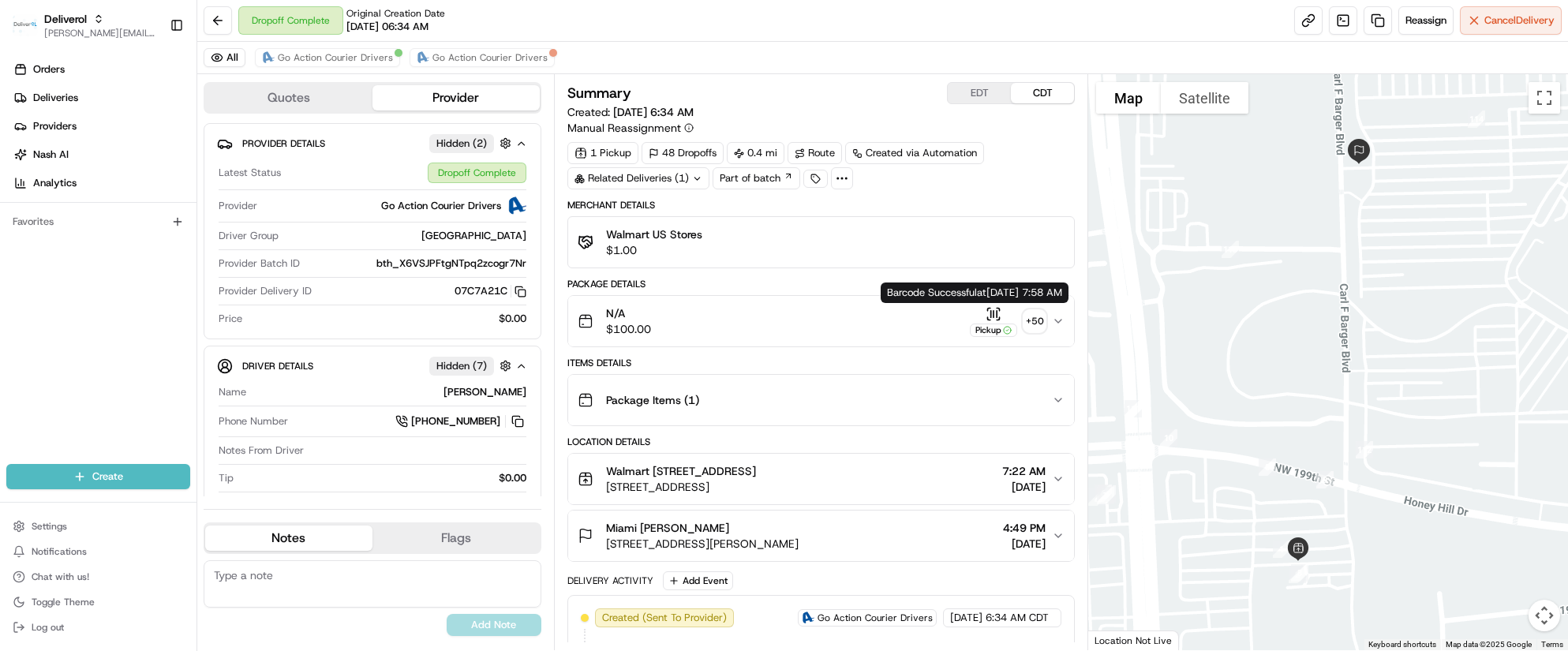
click at [994, 311] on icon "button" at bounding box center [993, 314] width 16 height 16
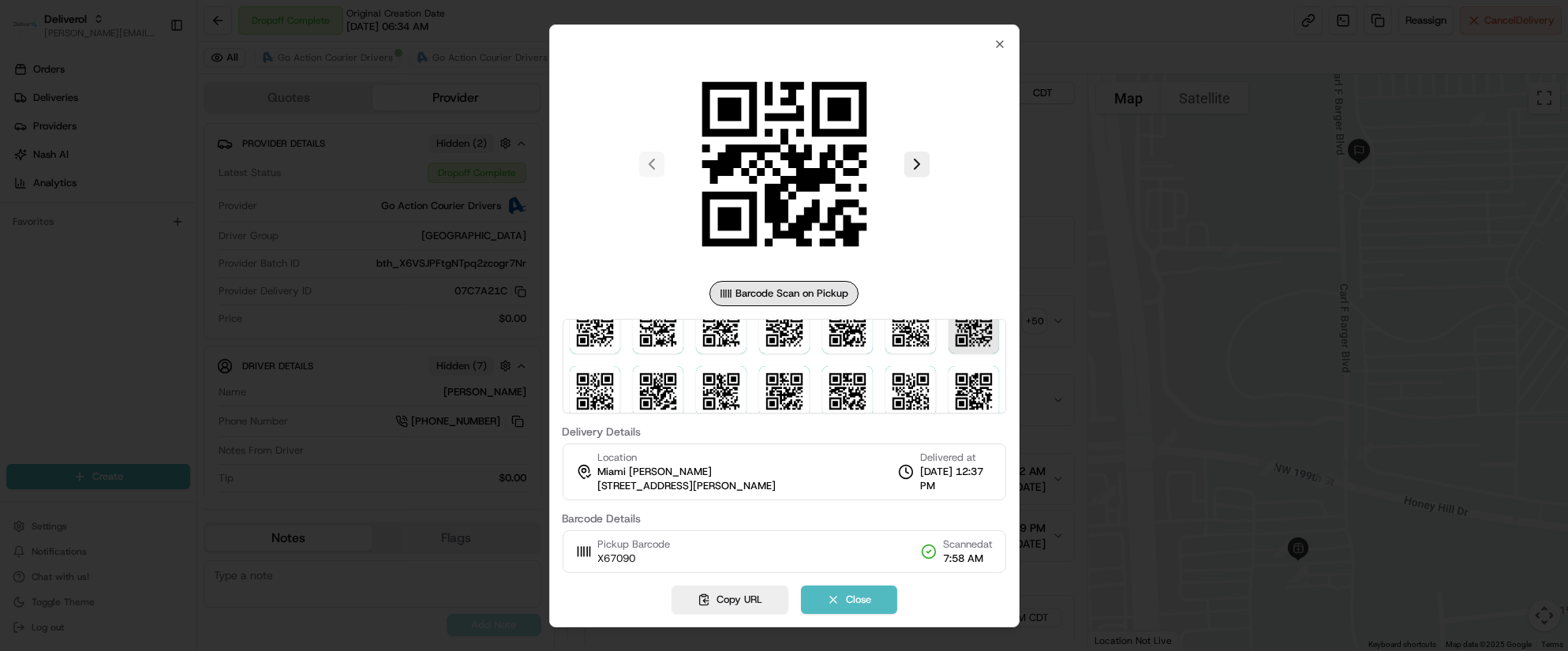
scroll to position [266, 0]
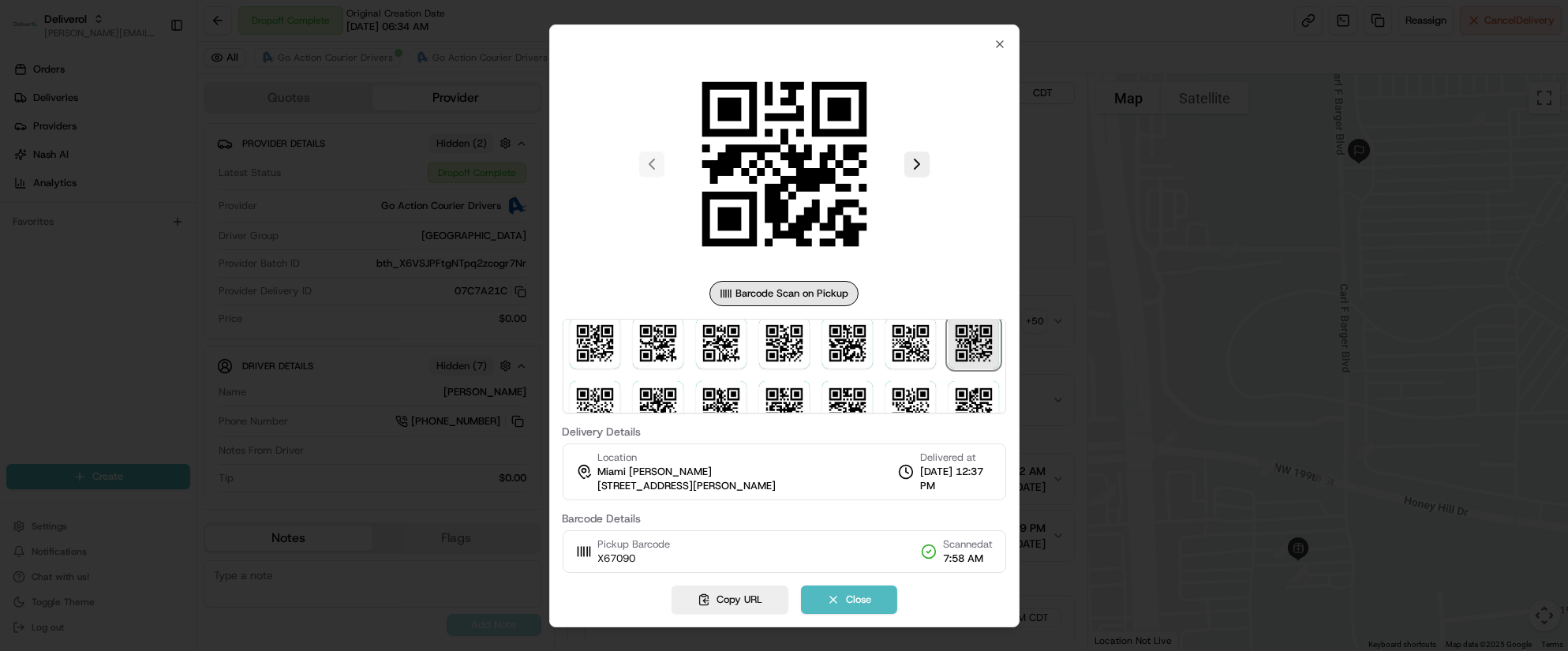
click at [977, 351] on img at bounding box center [973, 343] width 51 height 51
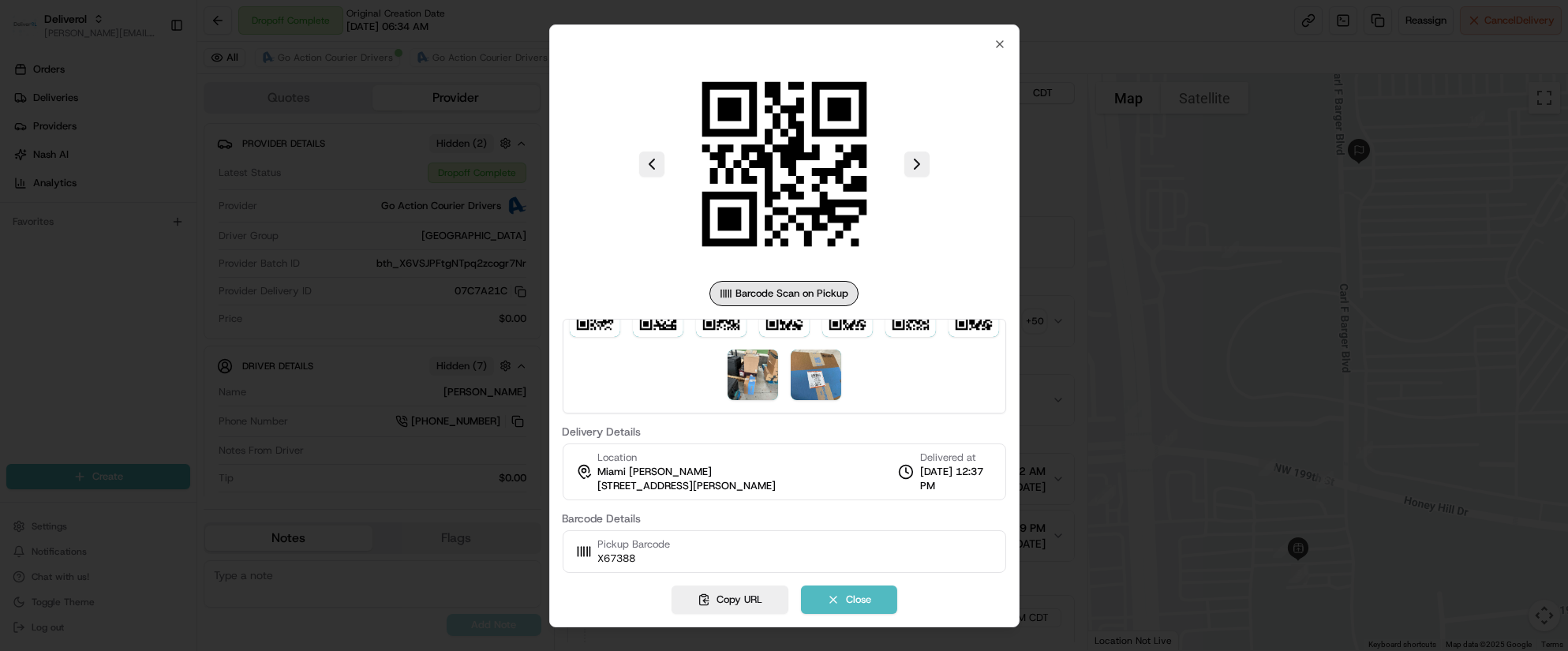
scroll to position [391, 0]
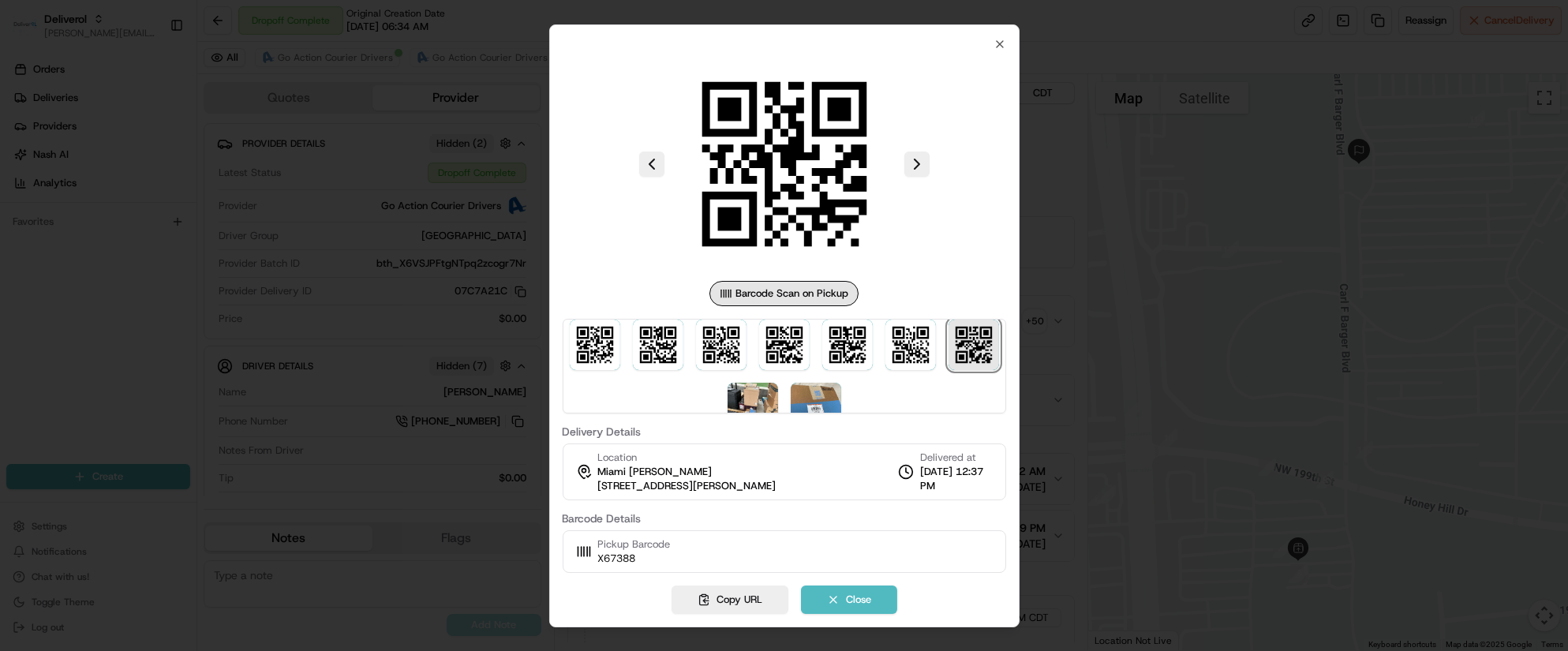
click at [958, 337] on img at bounding box center [973, 345] width 51 height 51
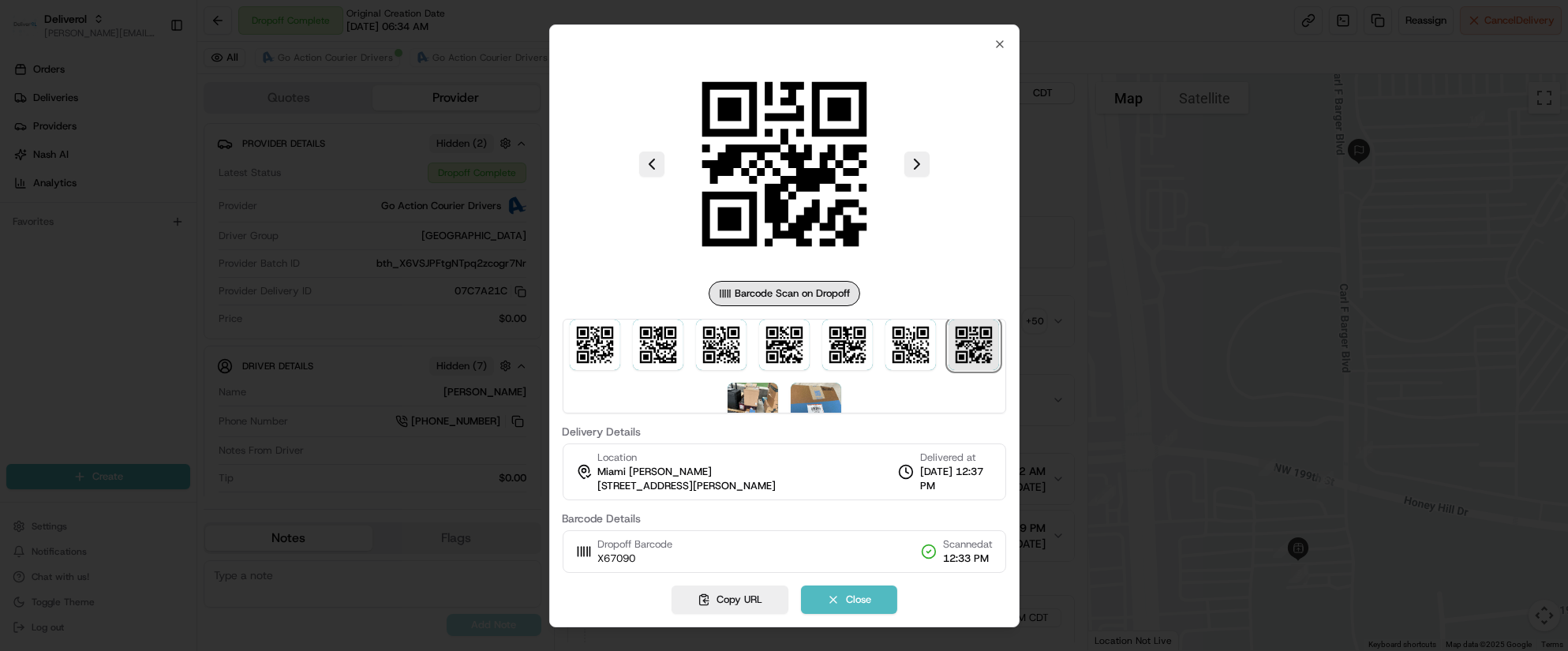
click at [958, 337] on img at bounding box center [973, 345] width 51 height 51
click at [812, 394] on img at bounding box center [816, 408] width 51 height 51
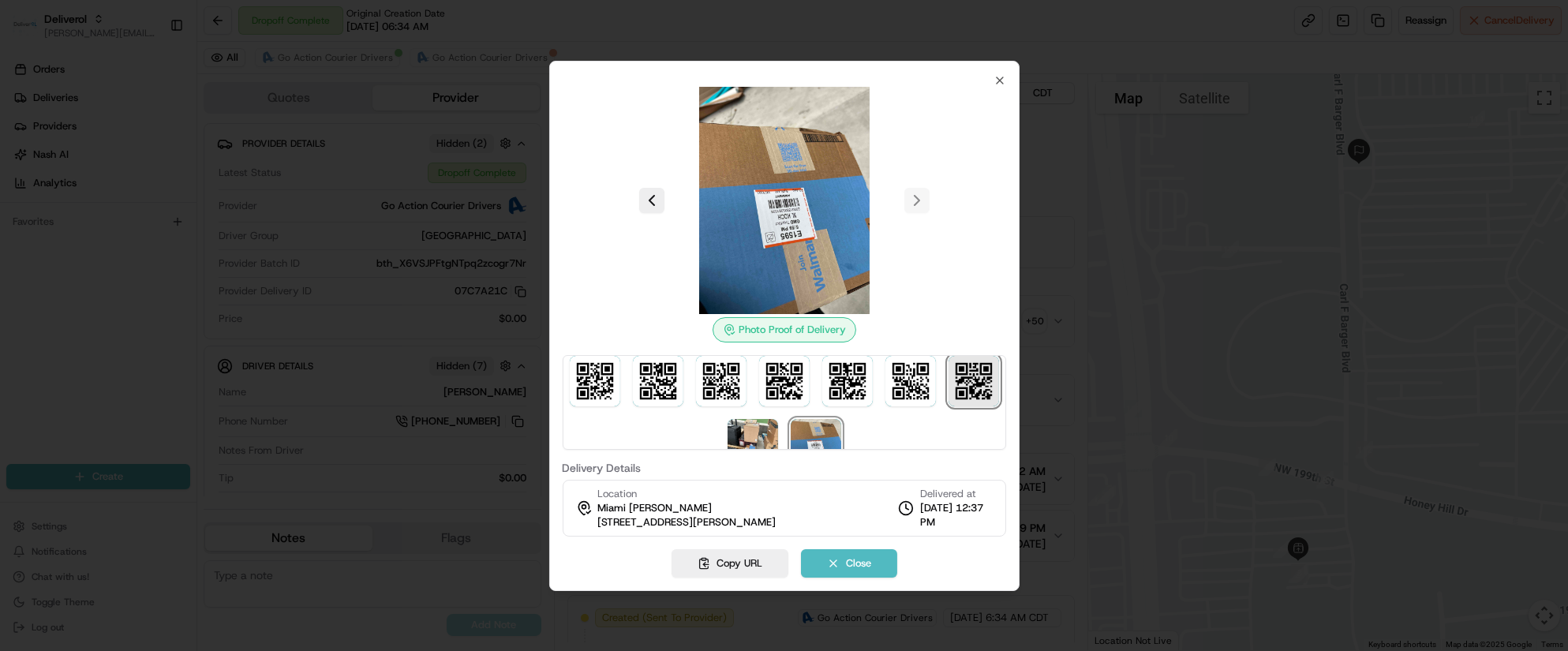
click at [955, 389] on img at bounding box center [973, 381] width 51 height 51
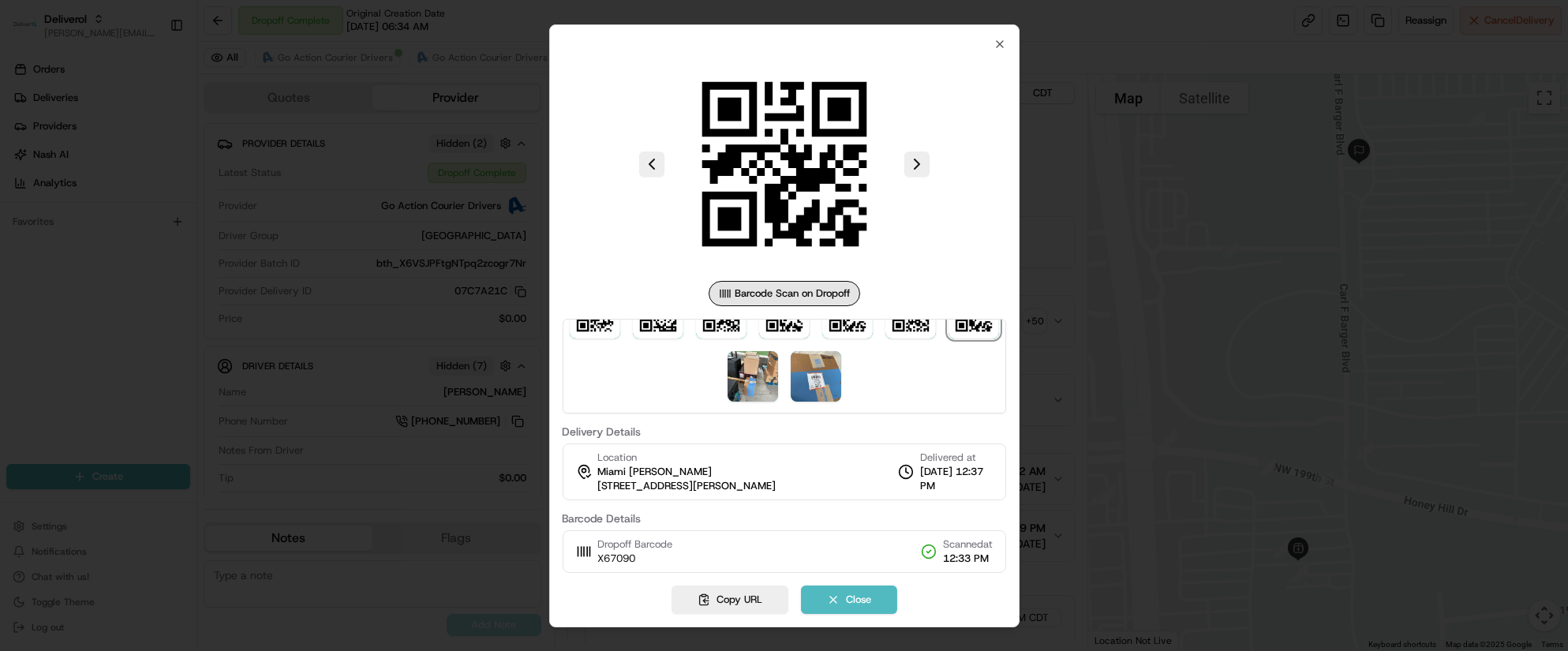
scroll to position [424, 0]
click at [752, 373] on img at bounding box center [752, 374] width 51 height 51
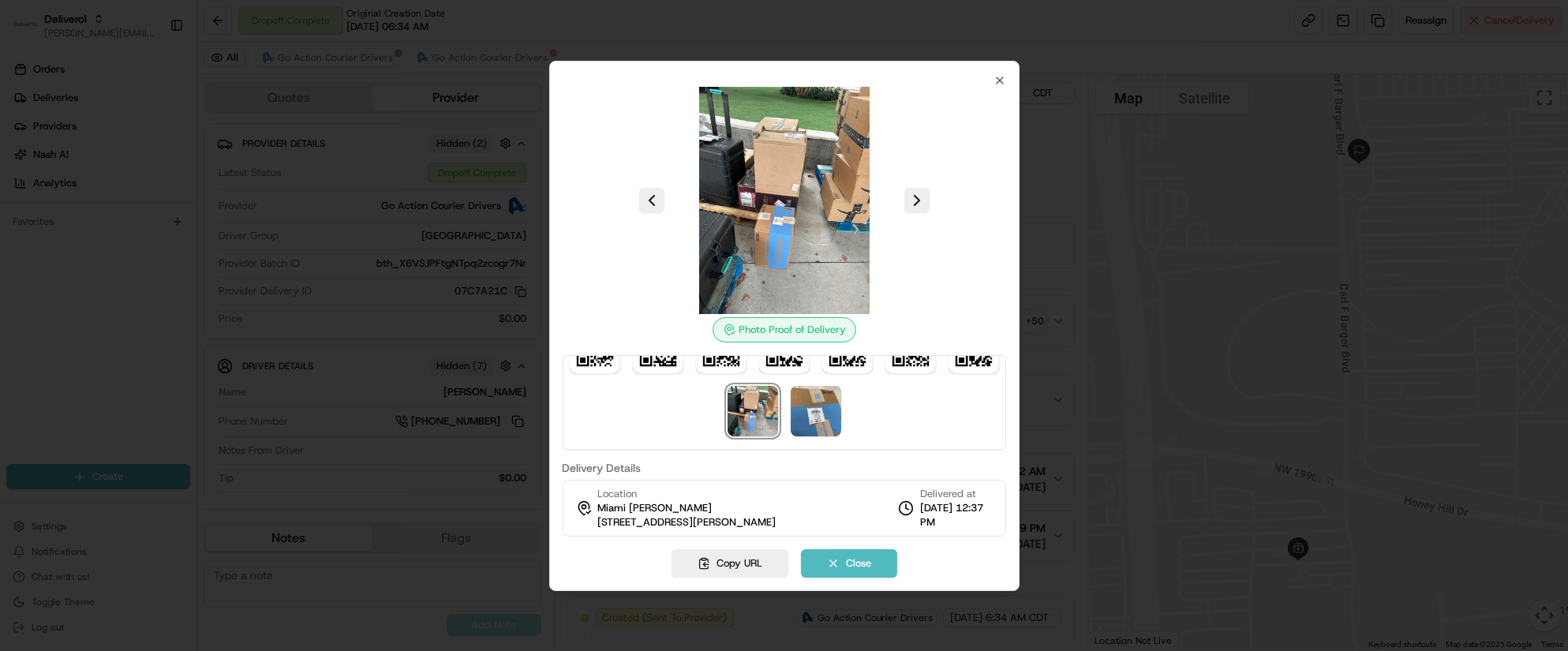
click at [901, 202] on div at bounding box center [784, 200] width 444 height 227
click at [919, 201] on button at bounding box center [917, 201] width 25 height 25
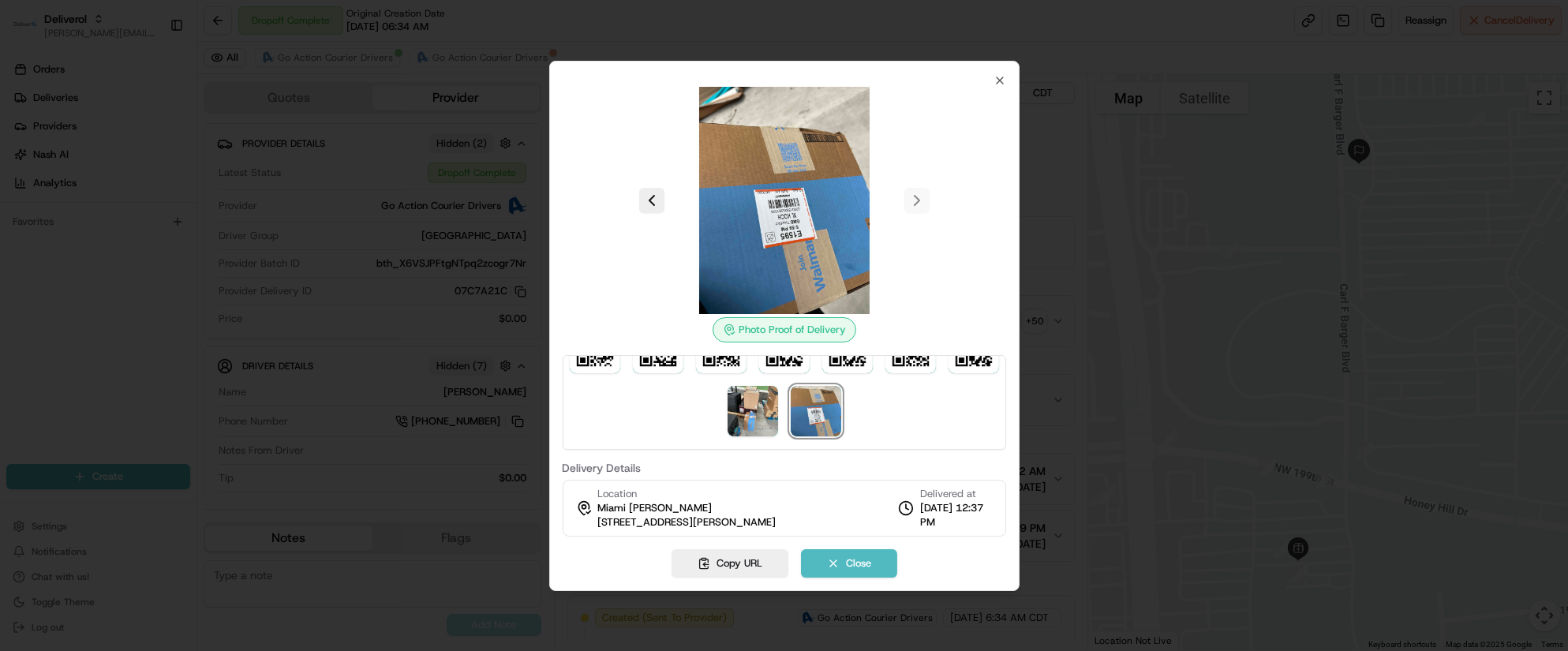
click at [919, 201] on div at bounding box center [784, 200] width 444 height 227
click at [663, 196] on button at bounding box center [652, 201] width 25 height 25
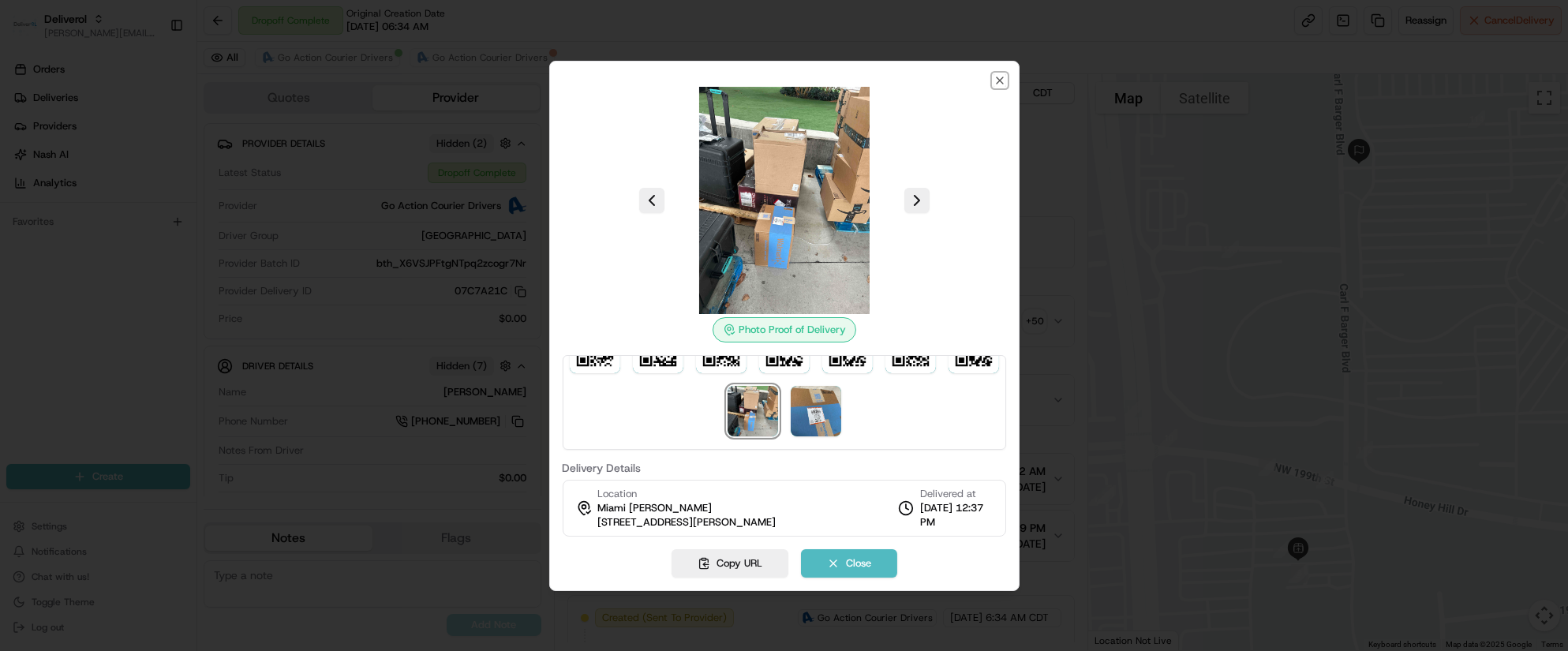
click at [1001, 74] on icon "button" at bounding box center [1000, 80] width 13 height 13
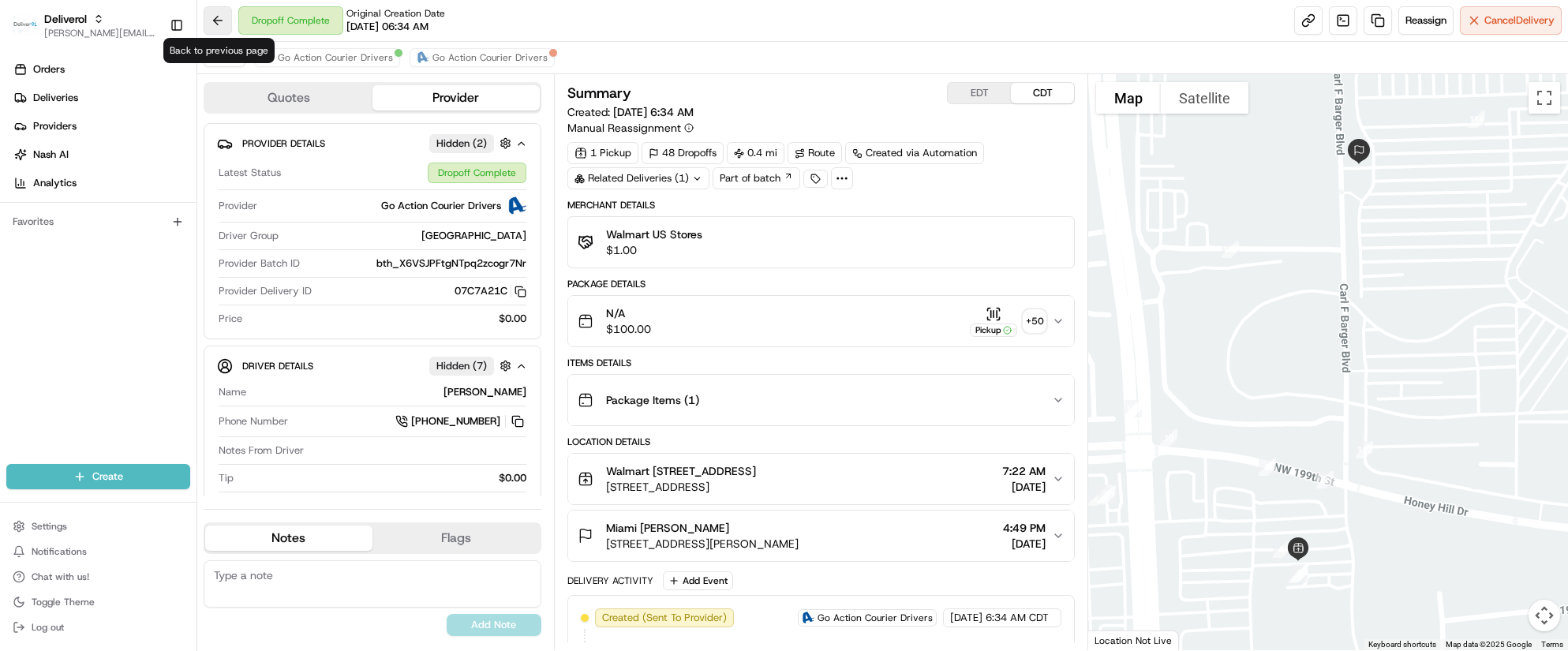
click at [221, 17] on button at bounding box center [218, 20] width 29 height 29
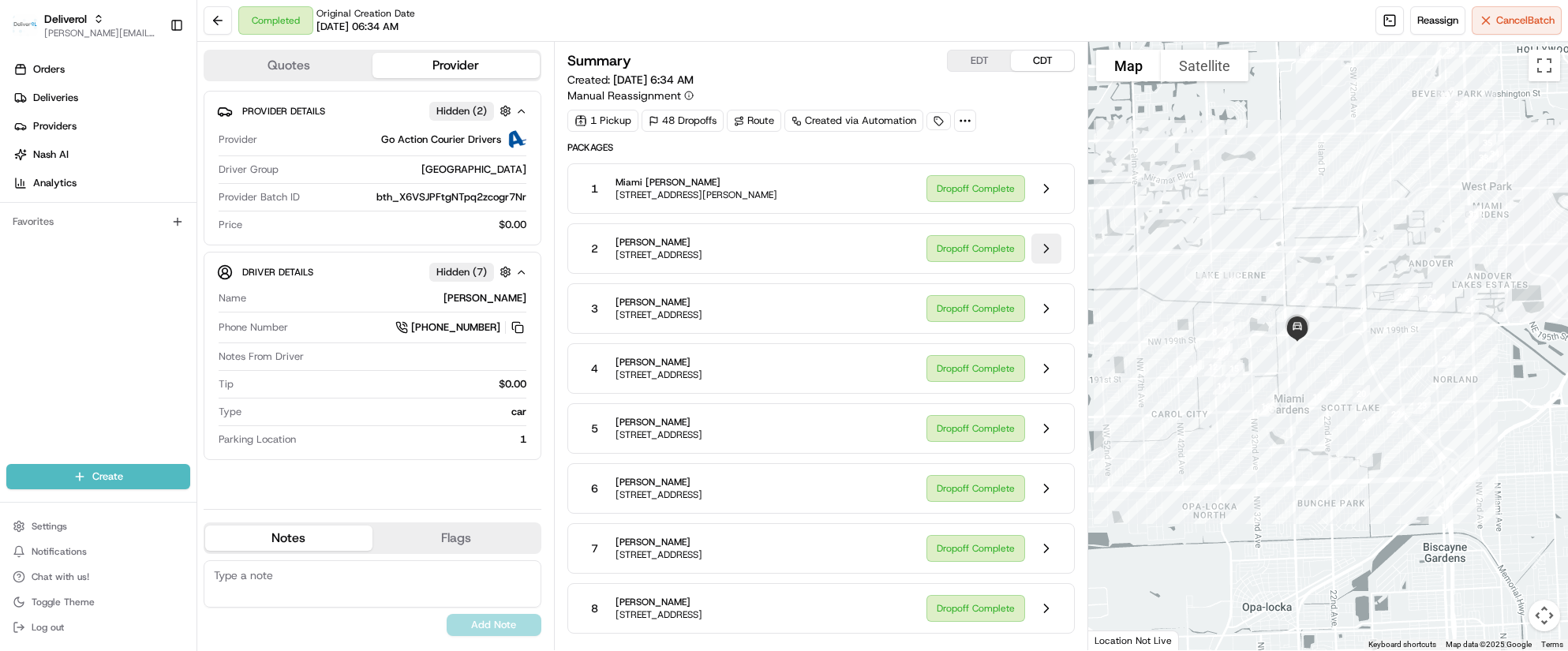
click at [1043, 247] on button at bounding box center [1047, 249] width 30 height 30
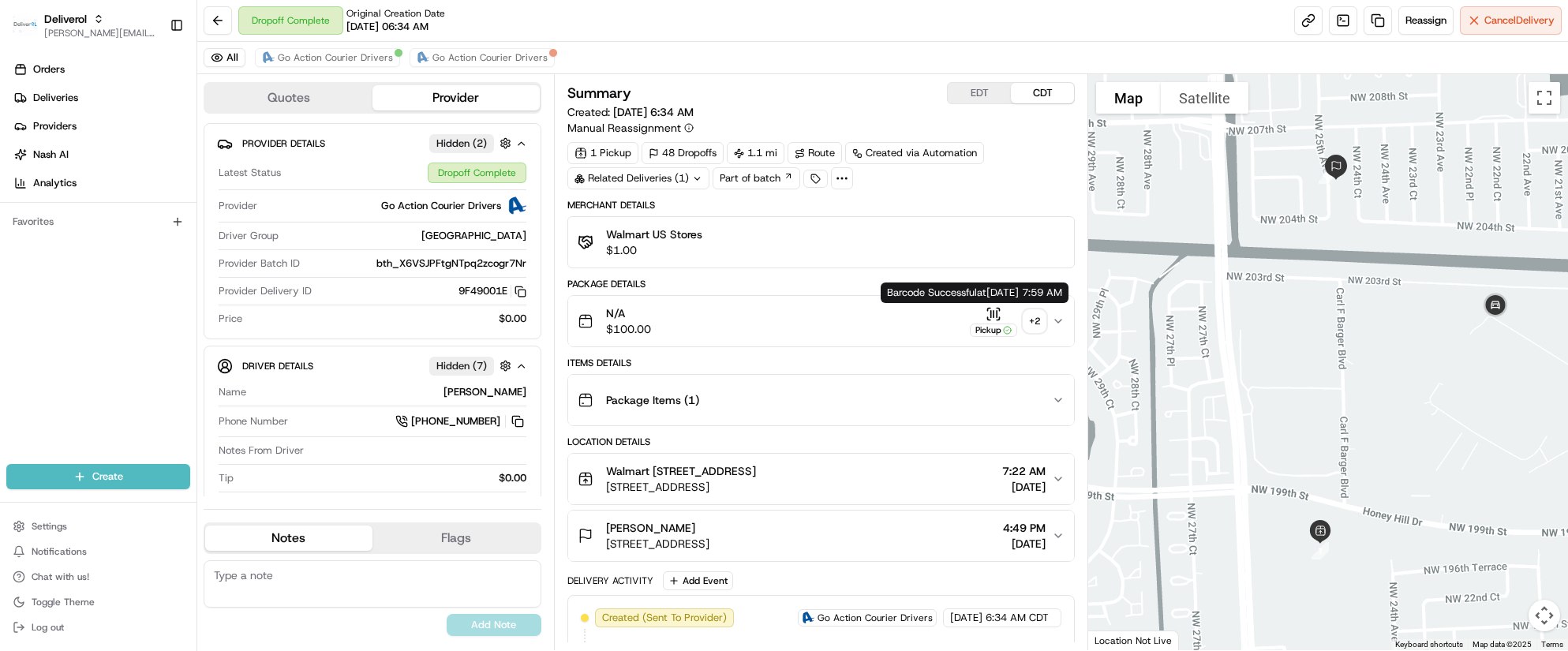
click at [994, 311] on icon "button" at bounding box center [993, 314] width 16 height 16
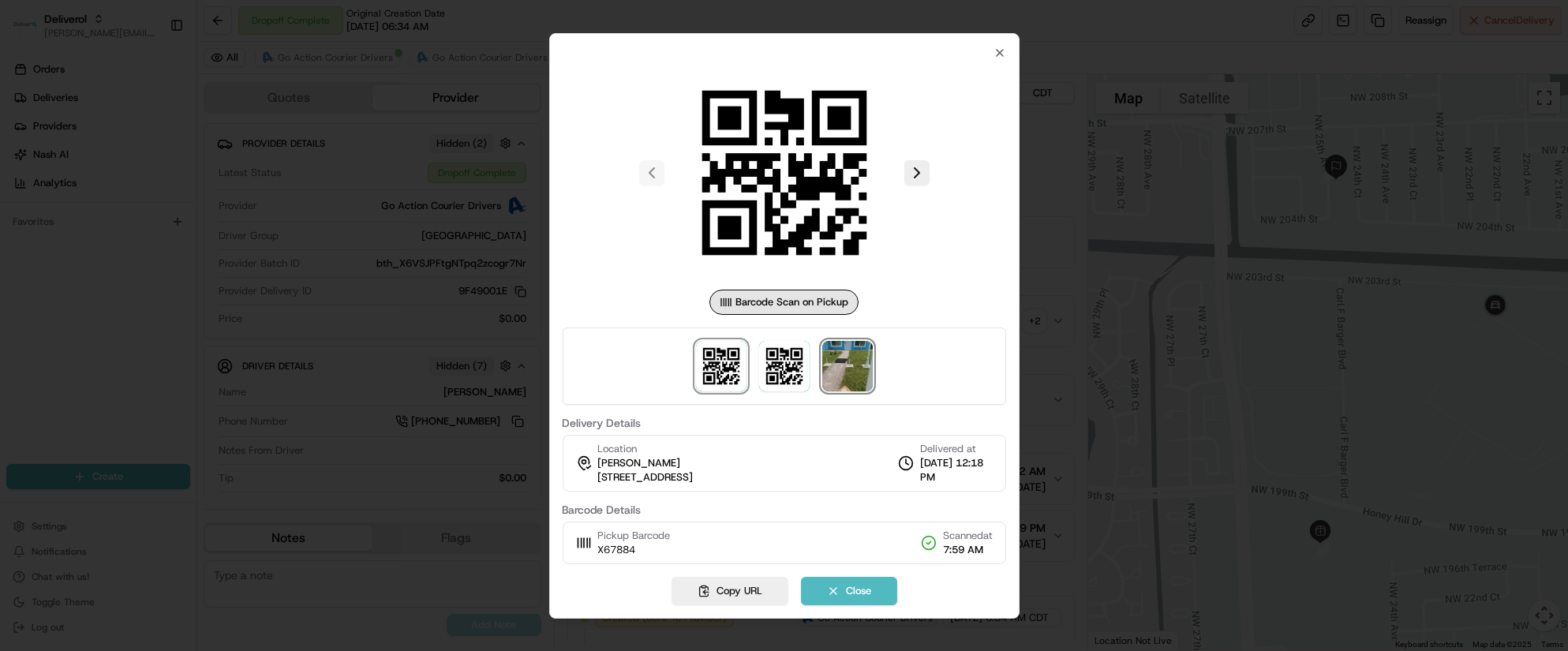
click at [841, 365] on img at bounding box center [848, 366] width 51 height 51
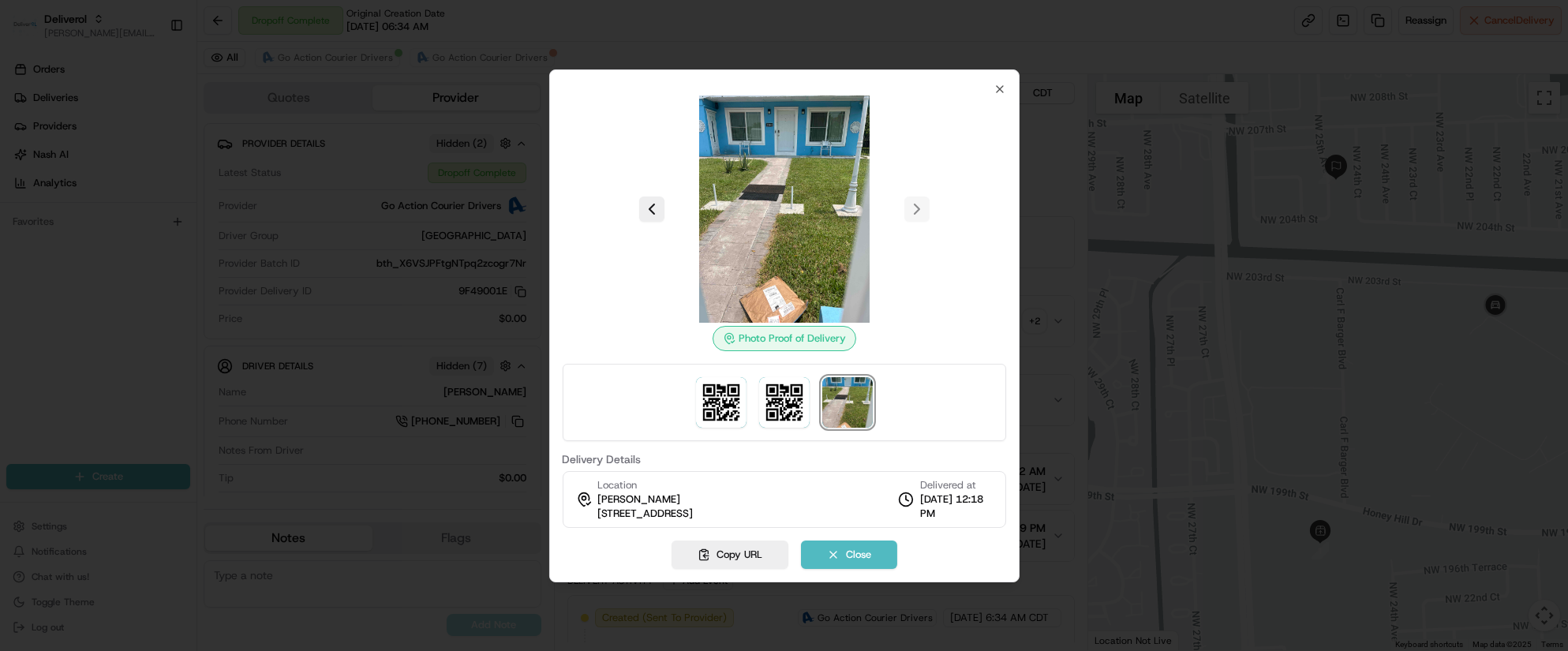
click at [911, 213] on div at bounding box center [784, 208] width 444 height 227
click at [645, 211] on button at bounding box center [652, 209] width 25 height 25
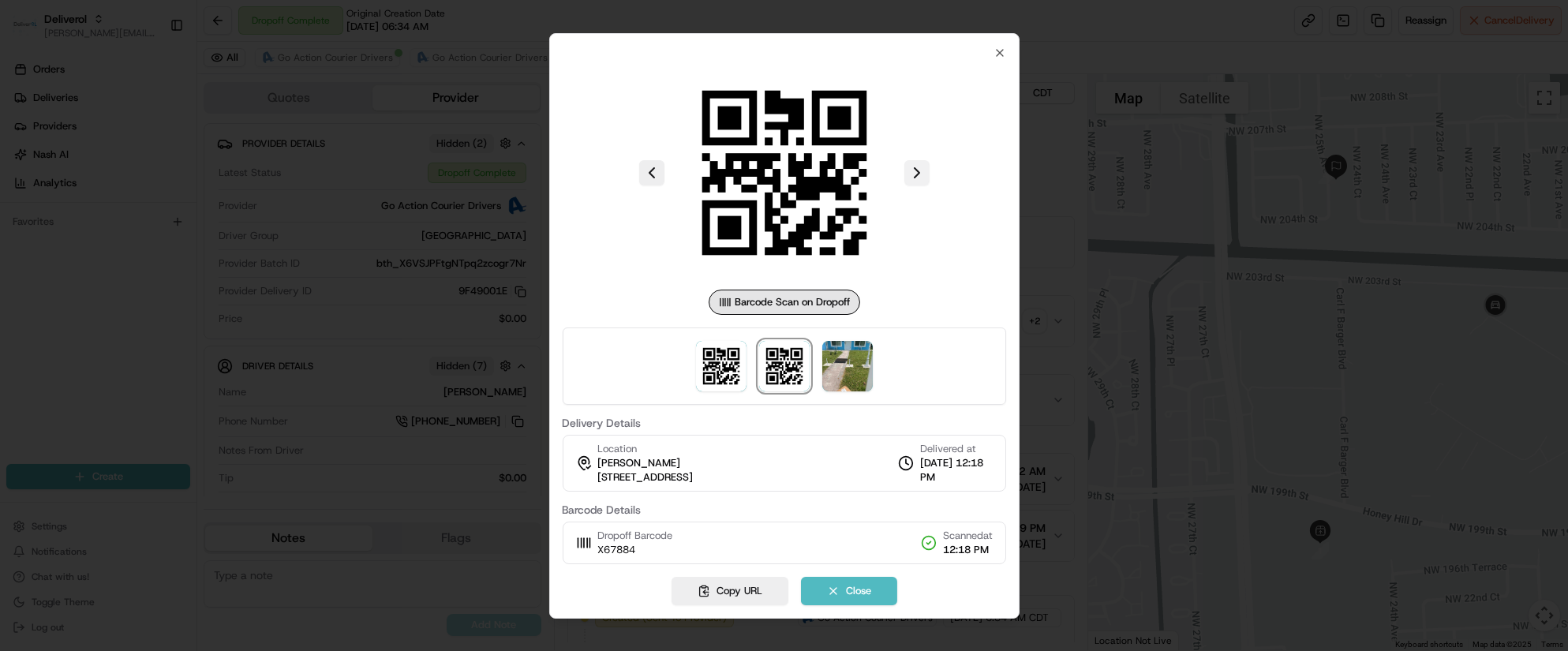
click at [910, 180] on button at bounding box center [917, 173] width 25 height 25
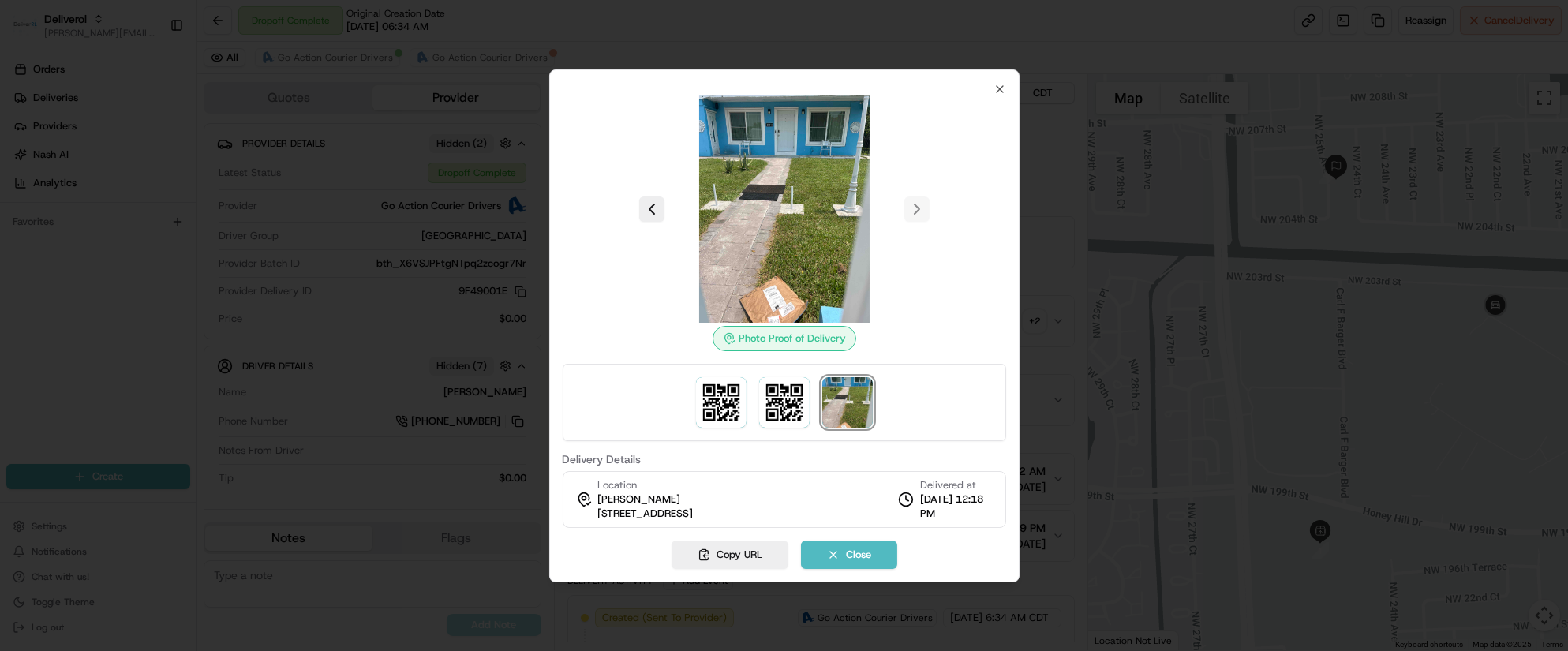
click at [851, 256] on img at bounding box center [784, 208] width 227 height 227
click at [832, 390] on img at bounding box center [848, 402] width 51 height 51
click at [785, 277] on img at bounding box center [784, 208] width 227 height 227
click at [784, 276] on img at bounding box center [784, 208] width 227 height 227
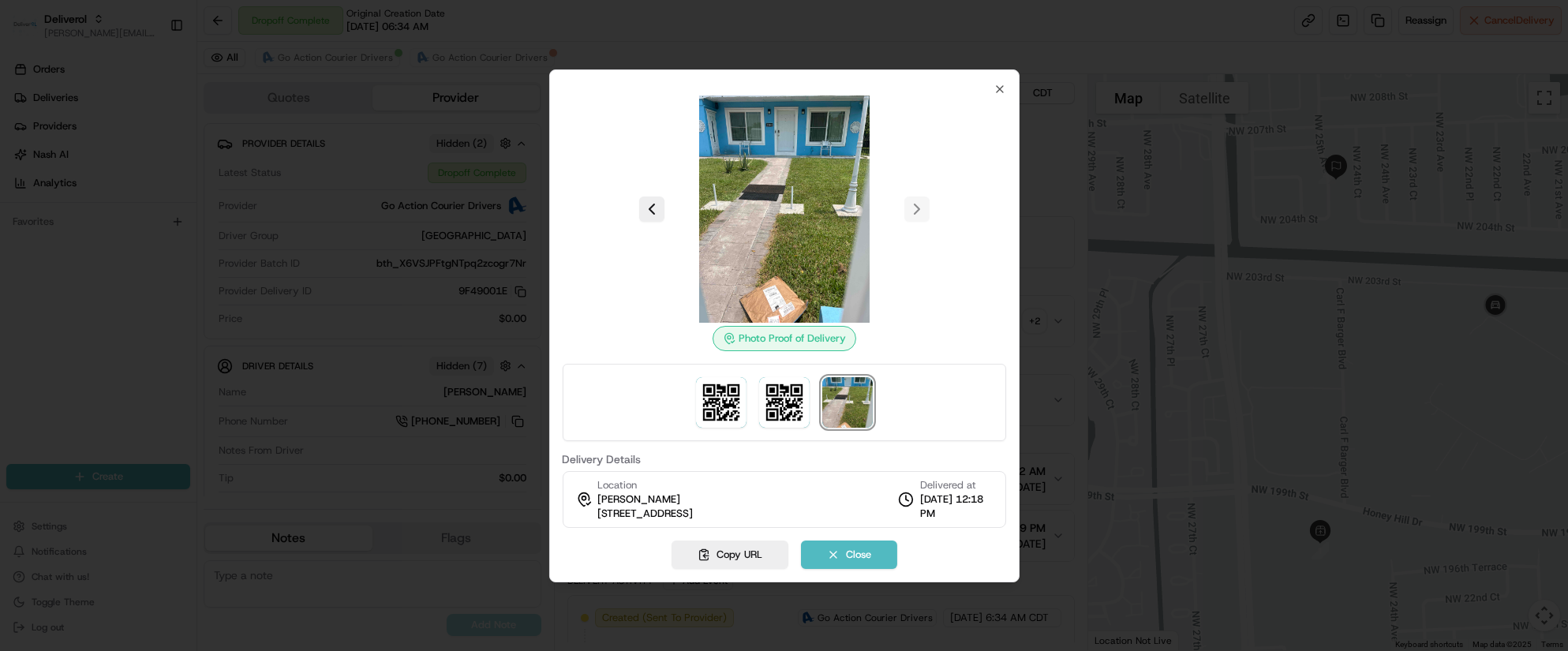
drag, startPoint x: 784, startPoint y: 276, endPoint x: 949, endPoint y: 284, distance: 165.2
click at [949, 284] on div at bounding box center [784, 208] width 444 height 227
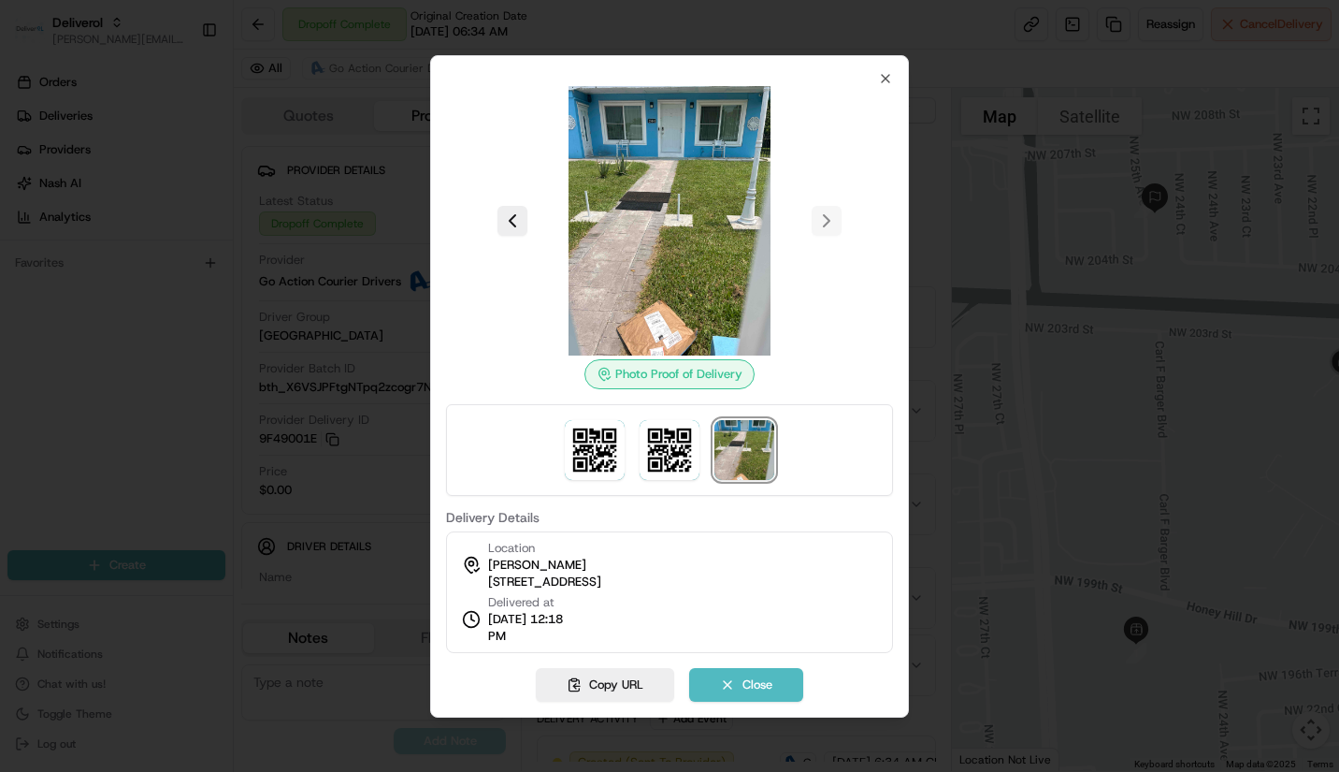
click at [739, 228] on img at bounding box center [669, 220] width 269 height 269
click at [827, 224] on div at bounding box center [669, 220] width 447 height 269
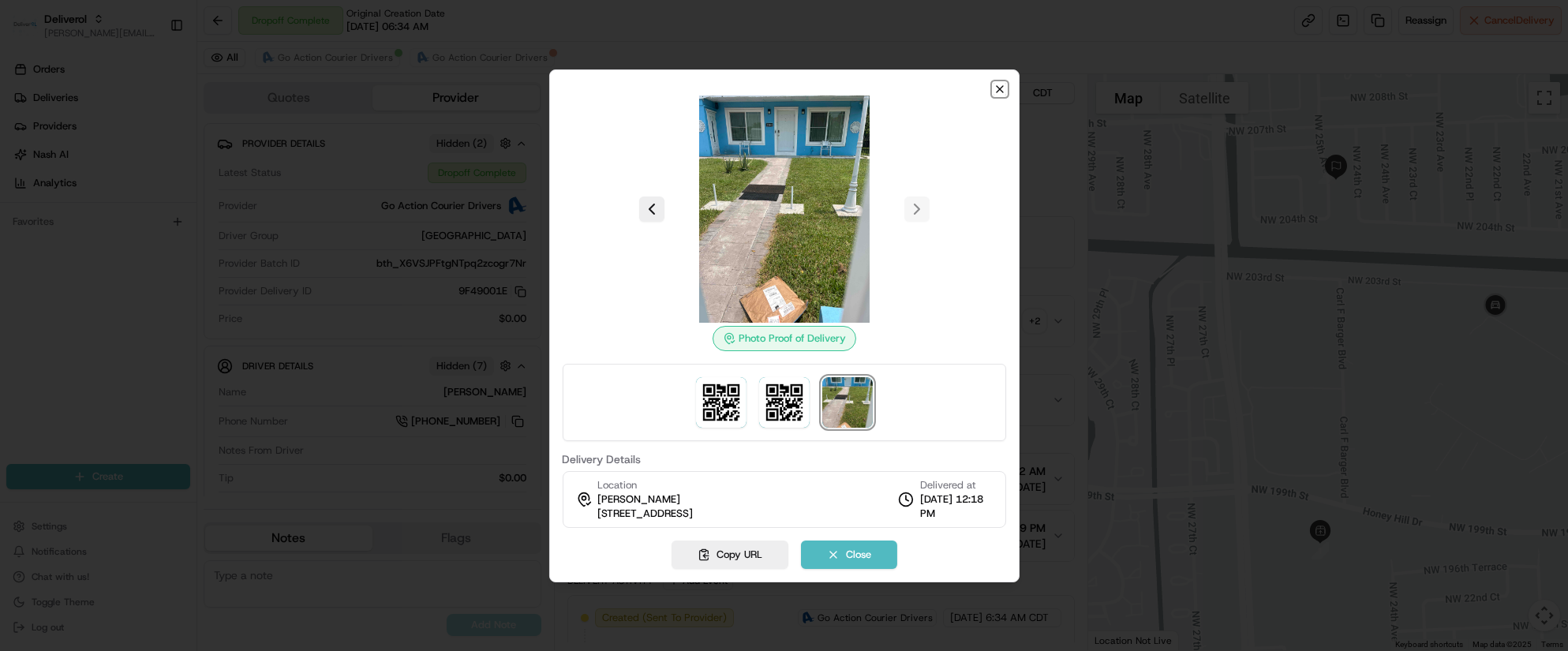
click at [1002, 89] on icon "button" at bounding box center [1000, 89] width 13 height 13
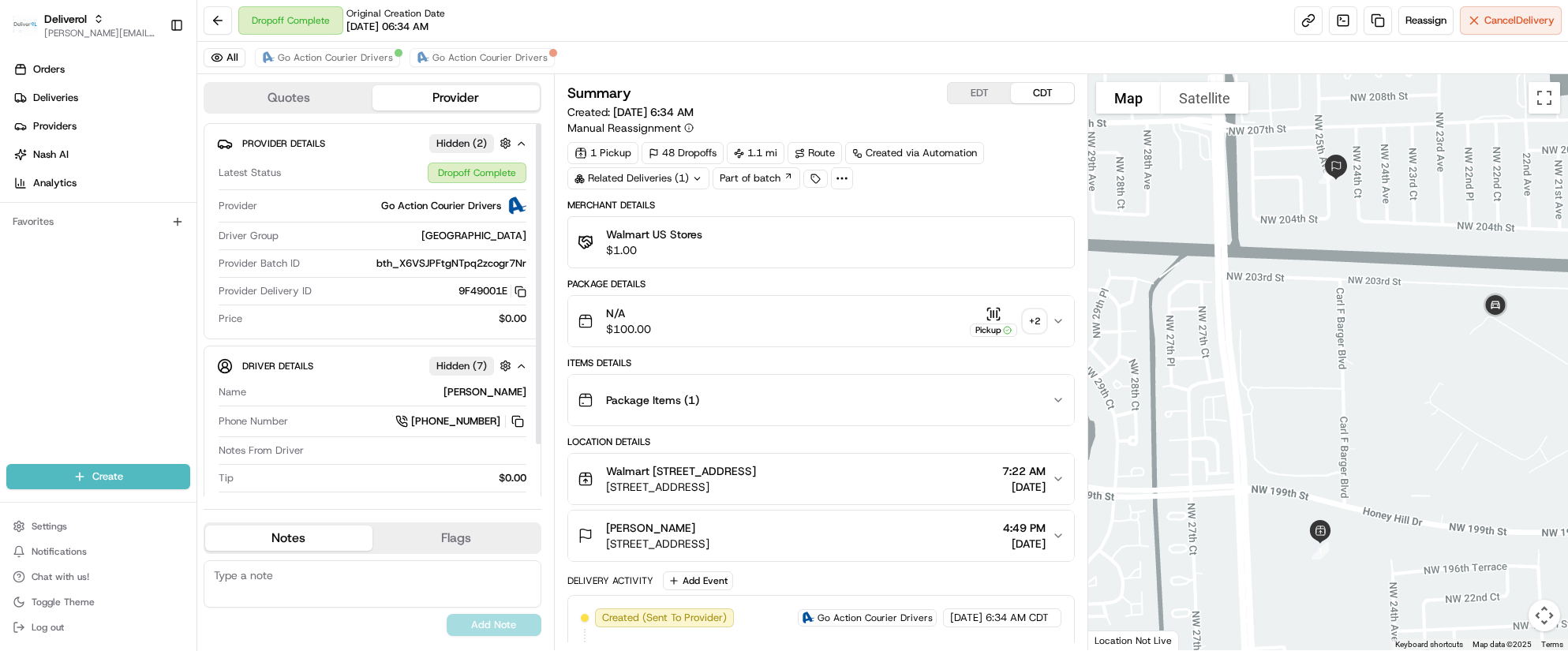
drag, startPoint x: 538, startPoint y: 331, endPoint x: 520, endPoint y: 320, distance: 21.1
click at [536, 320] on div at bounding box center [538, 283] width 6 height 321
click at [213, 19] on button at bounding box center [218, 20] width 29 height 29
